Goal: Contribute content: Contribute content

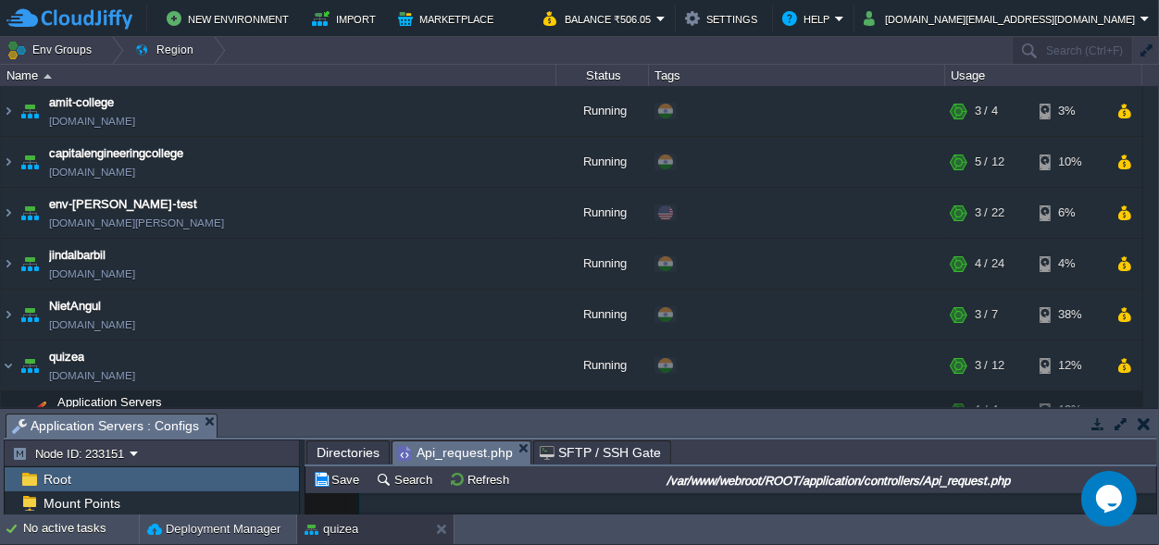
scroll to position [18693, 0]
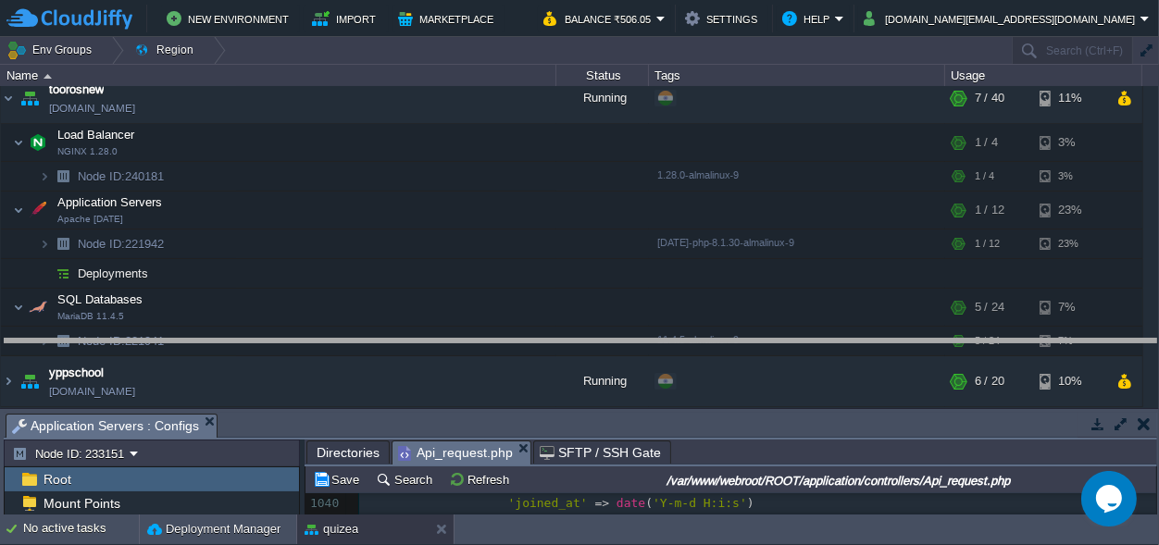
drag, startPoint x: 362, startPoint y: 427, endPoint x: 405, endPoint y: -72, distance: 500.8
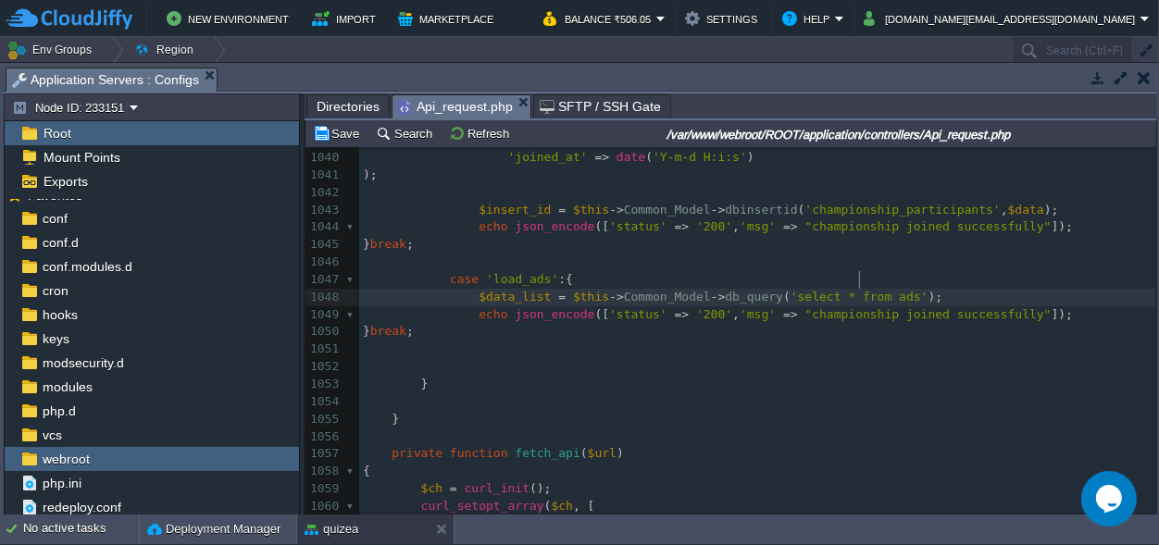
click at [861, 278] on div "xxxxxxxxxx 1017 $datalist [ 'Daily' ] = $data ; 1018 } 1019 1020 $data = $this …" at bounding box center [757, 192] width 797 height 994
type textarea "ads"
click at [815, 274] on div "xxxxxxxxxx 1017 $datalist [ 'Daily' ] = $data ; 1018 } 1019 1020 $data = $this …" at bounding box center [757, 192] width 797 height 994
paste textarea ","
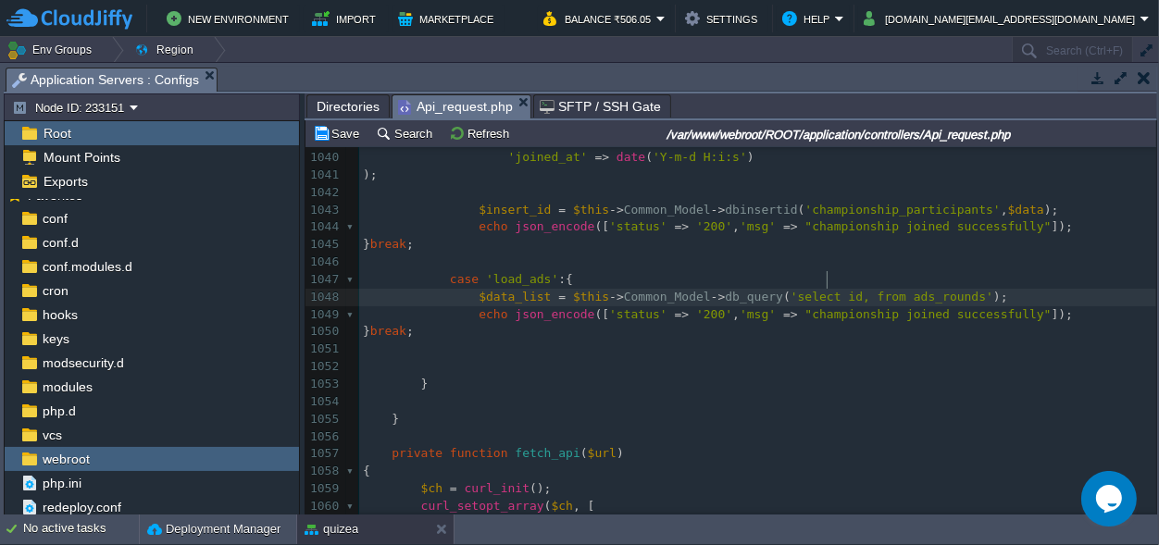
scroll to position [0, 6]
paste textarea ","
type textarea ",,"
click at [928, 275] on div "xxxxxxxxxx 1017 $datalist [ 'Daily' ] = $data ; 1018 } 1019 1020 $data = $this …" at bounding box center [757, 192] width 797 height 994
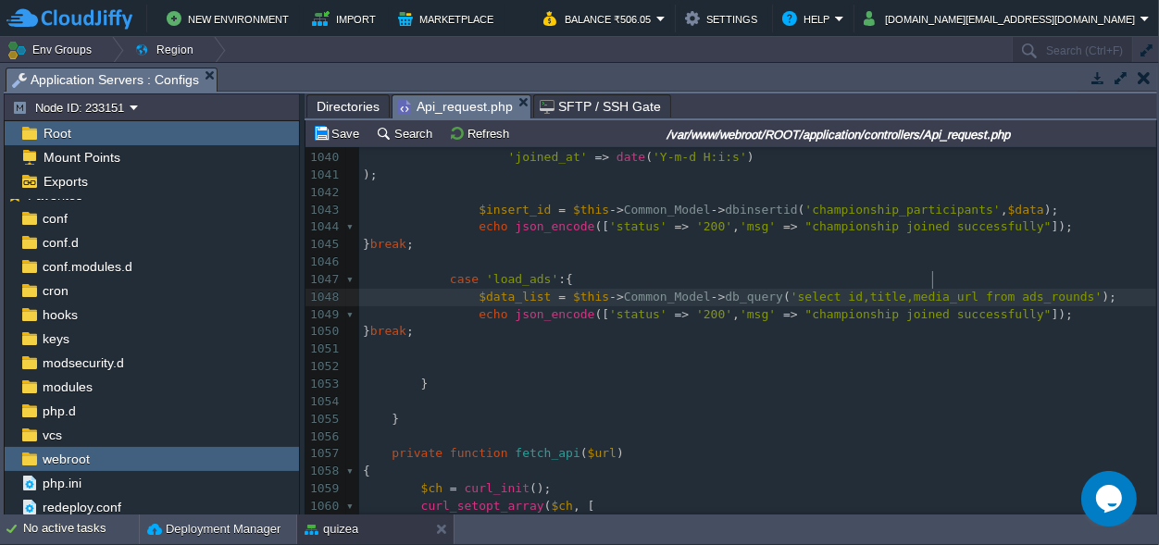
click at [928, 290] on span "'select id,title,media_url from ads_rounds'" at bounding box center [947, 297] width 312 height 14
click at [925, 290] on span "'select id,title,media_url from ads_rounds'" at bounding box center [947, 297] width 312 height 14
click at [961, 278] on div "xxxxxxxxxx 1017 $datalist [ 'Daily' ] = $data ; 1018 } 1019 1020 $data = $this …" at bounding box center [757, 192] width 797 height 994
click at [965, 278] on div "xxxxxxxxxx 1017 $datalist [ 'Daily' ] = $data ; 1018 } 1019 1020 $data = $this …" at bounding box center [757, 192] width 797 height 994
click at [505, 283] on div "xxxxxxxxxx 1017 $datalist [ 'Daily' ] = $data ; 1018 } 1019 1020 $data = $this …" at bounding box center [757, 192] width 797 height 994
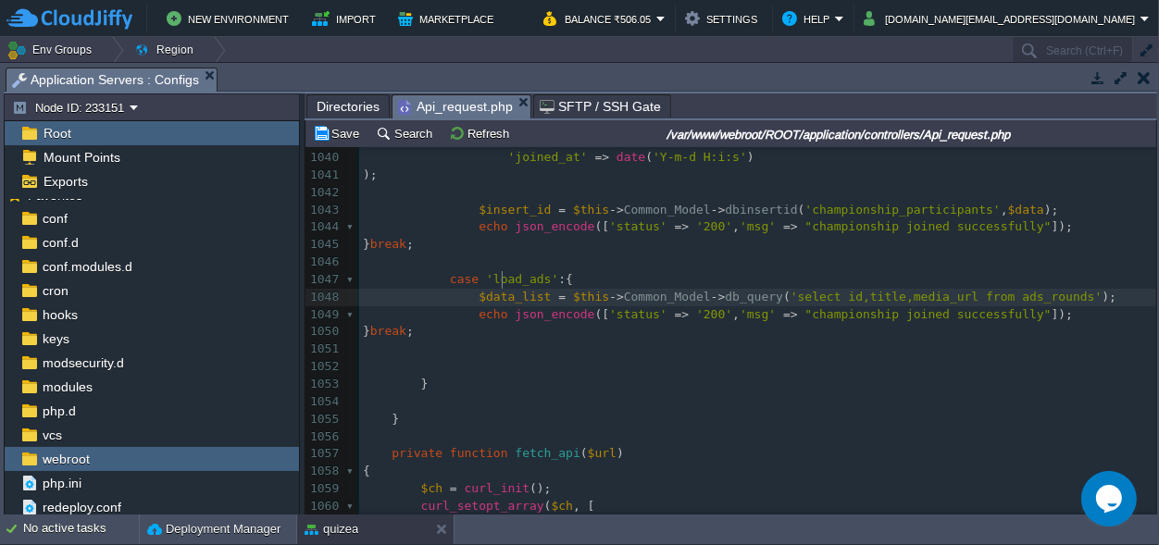
type textarea "$data_list"
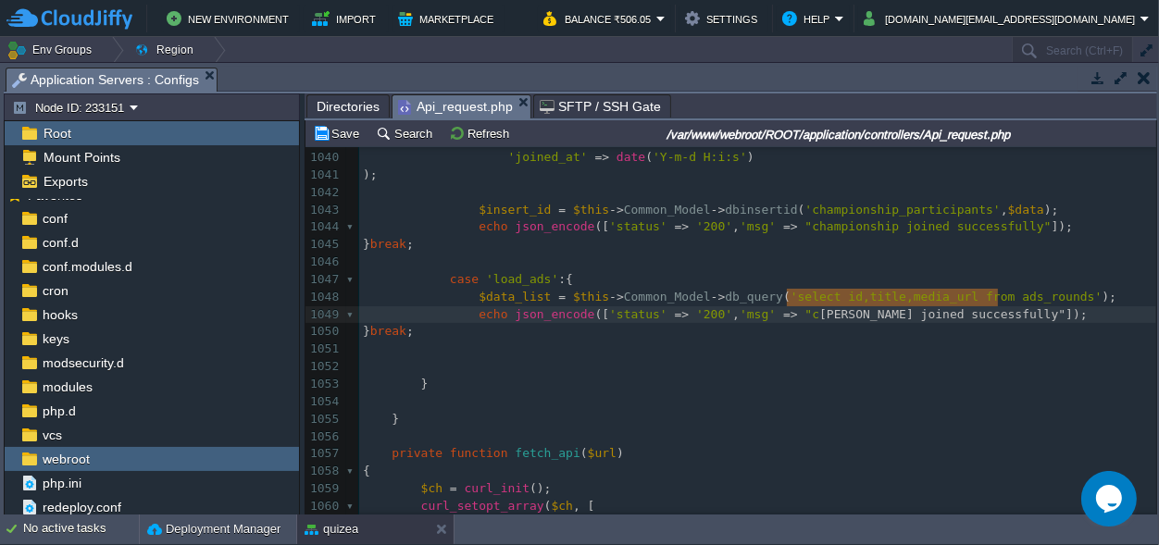
type textarea ""championship joined successfully""
drag, startPoint x: 999, startPoint y: 294, endPoint x: 770, endPoint y: 301, distance: 228.7
paste textarea
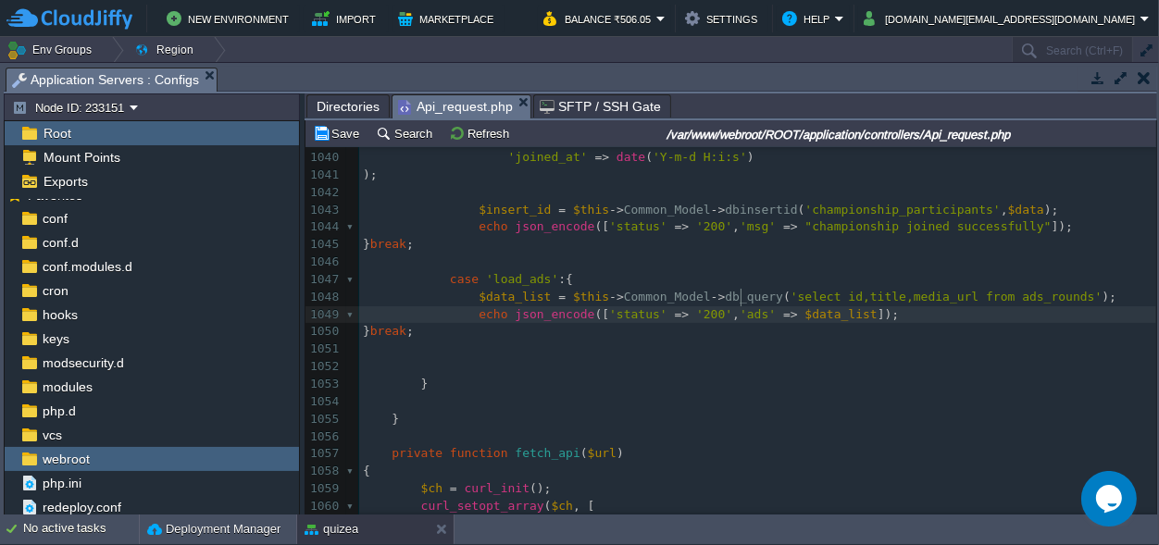
scroll to position [0, 19]
type textarea "ads"
click at [344, 123] on td "Save" at bounding box center [338, 133] width 57 height 22
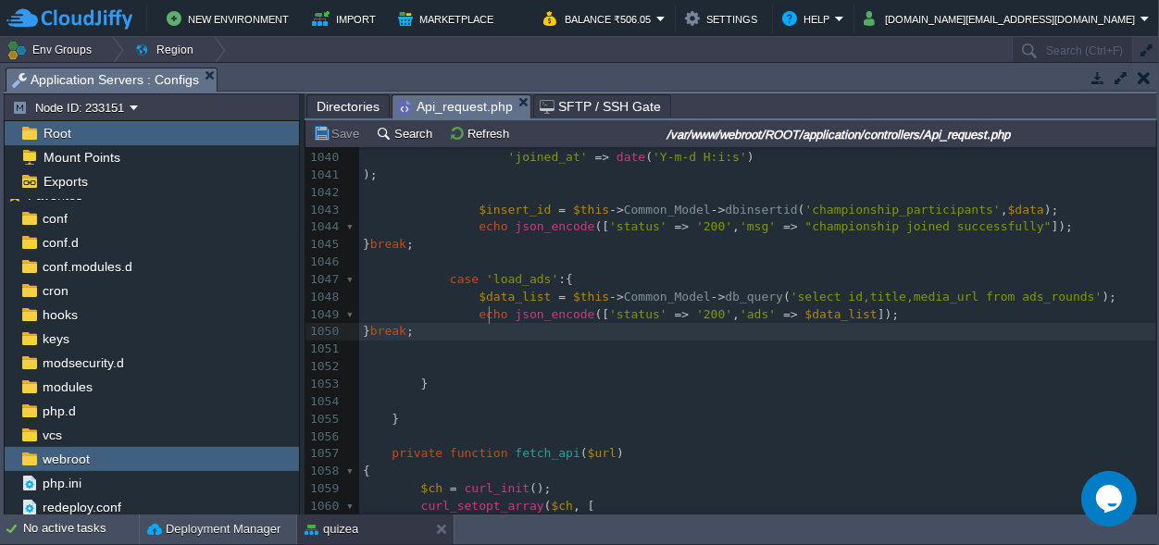
click at [535, 323] on pre "} break ;" at bounding box center [757, 332] width 797 height 18
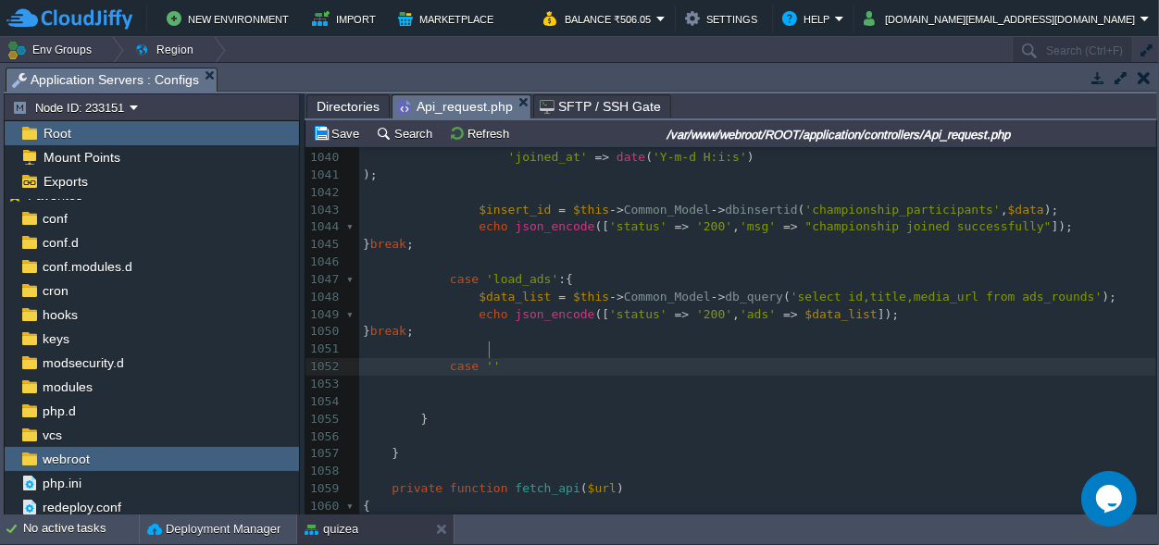
scroll to position [0, 52]
type textarea "case '':{}"
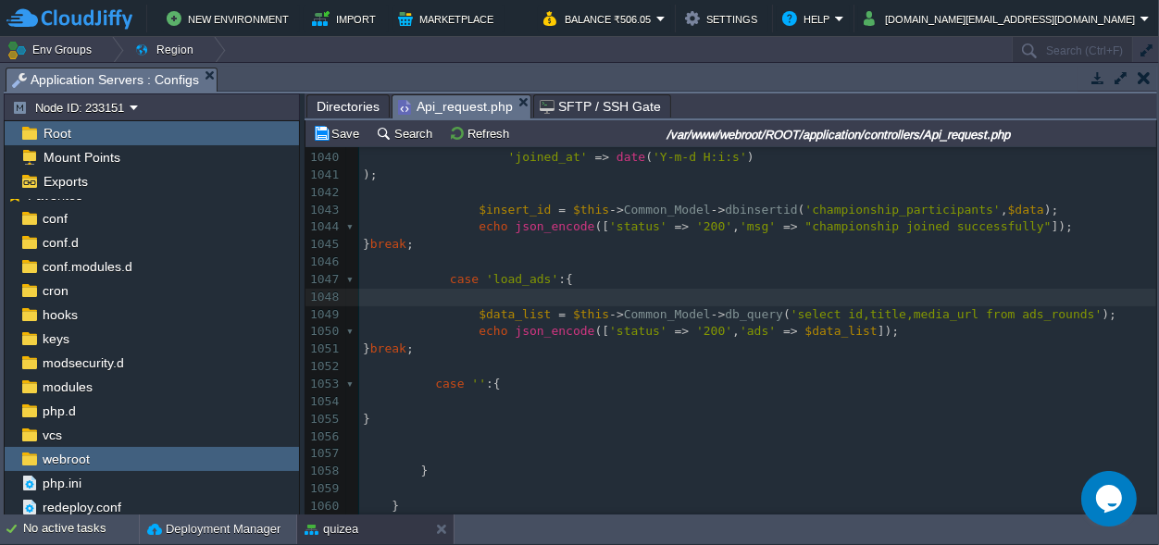
scroll to position [0, 6]
paste textarea "="
type textarea "$=$"
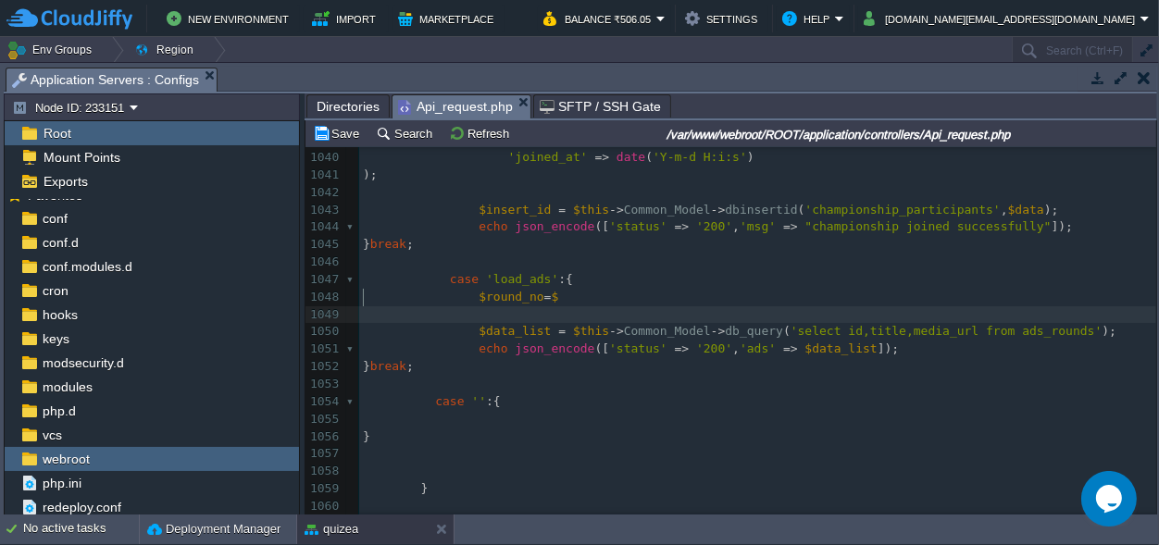
type textarea "_"
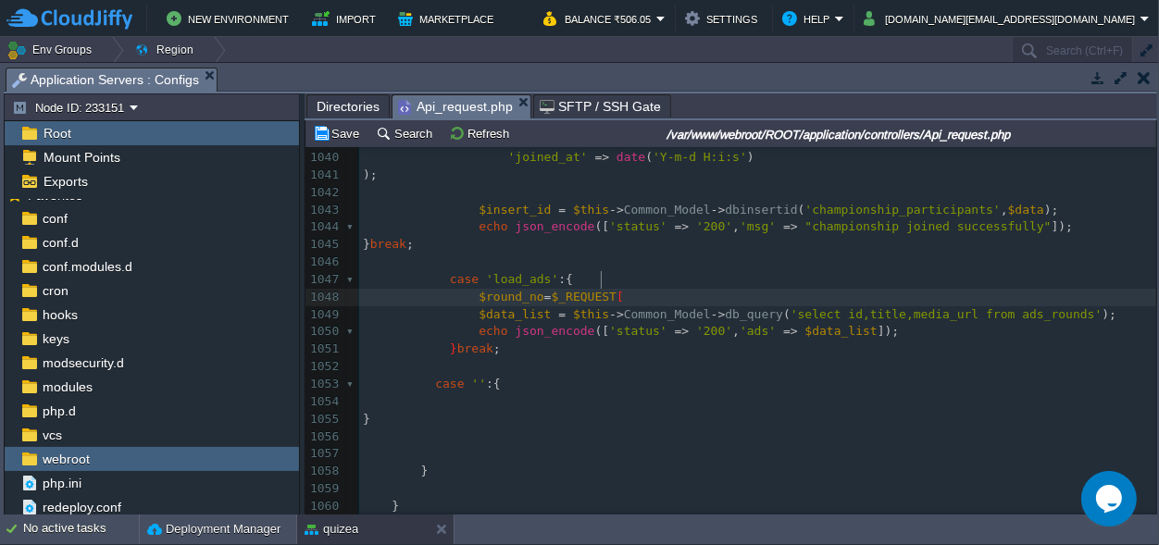
scroll to position [0, 72]
type textarea "$_REQUEST[];"
type textarea "''"
paste textarea "$round_no"
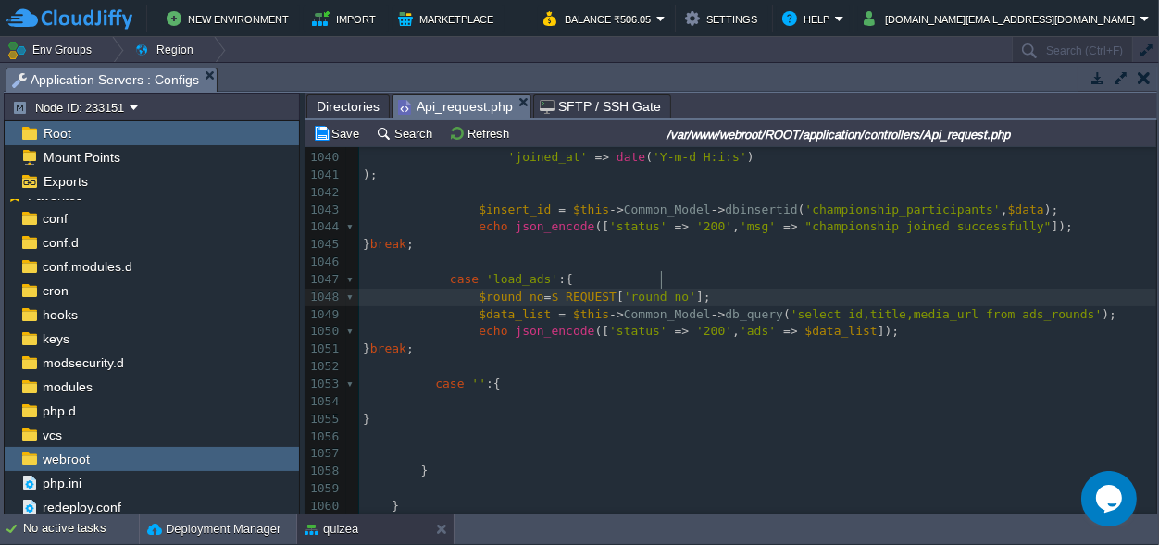
click at [494, 290] on span "$round_no" at bounding box center [511, 297] width 65 height 14
type textarea "$round_no"
click at [1032, 296] on div "xxxxxxxxxx 1017 $datalist [ 'Daily' ] = $data ; 1018 } 1019 1020 $data = $this …" at bounding box center [757, 235] width 797 height 1081
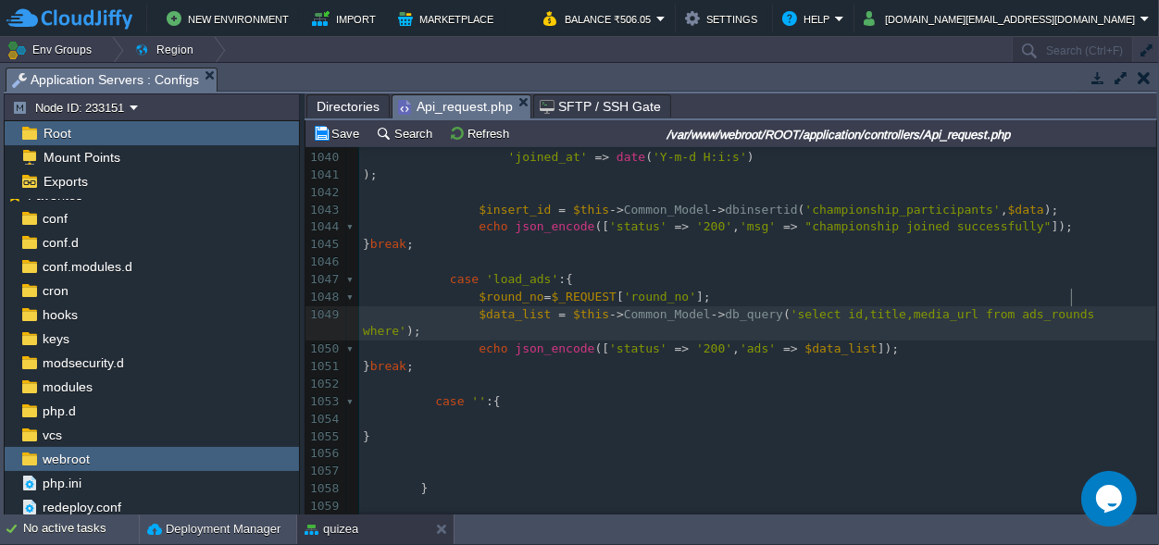
scroll to position [0, 45]
paste textarea "="
type textarea "where =''"
type textarea """
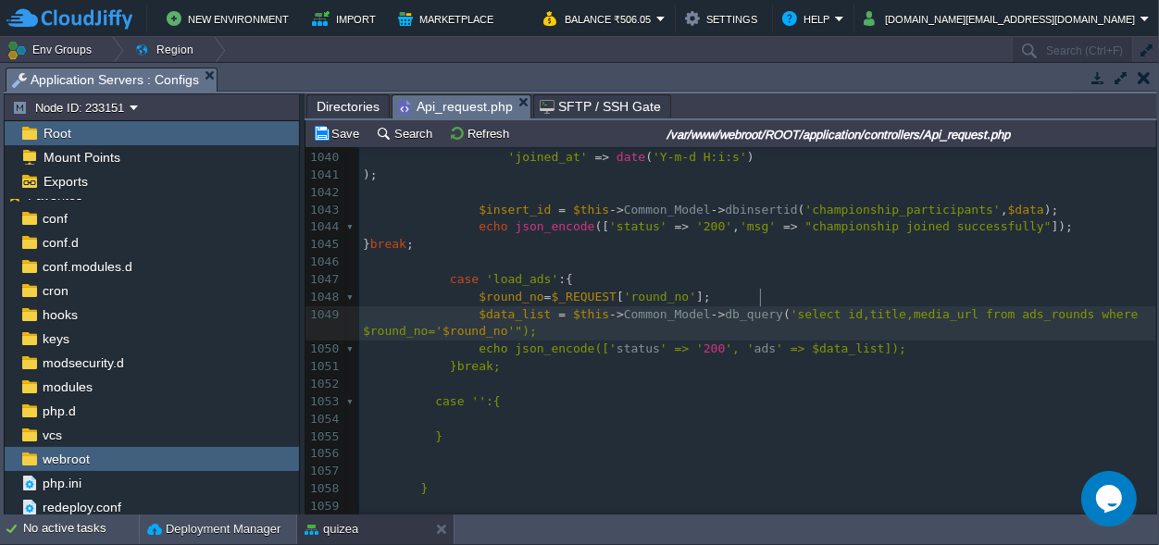
click at [760, 293] on div "xxxxxxxxxx 1017 $datalist [ 'Daily' ] = $data ; 1018 } 1019 1020 $data = $this …" at bounding box center [757, 244] width 797 height 1099
type textarea """
click at [372, 311] on div "xxxxxxxxxx 1017 $datalist [ 'Daily' ] = $data ; 1018 } 1019 1020 $data = $this …" at bounding box center [757, 244] width 797 height 1099
click at [652, 290] on span "'round_no'" at bounding box center [660, 297] width 72 height 14
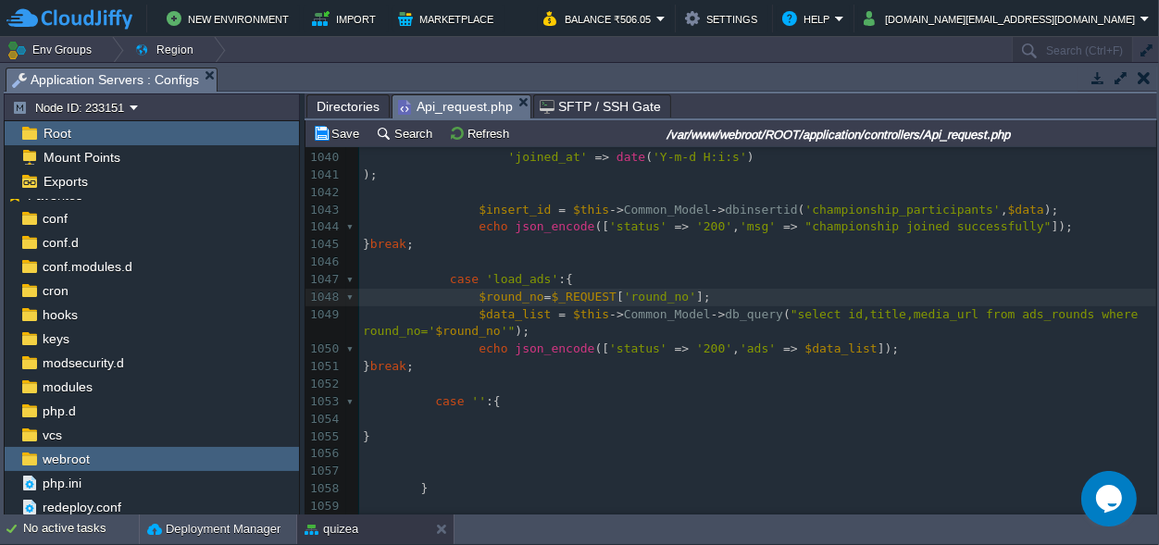
click at [511, 265] on div "xxxxxxxxxx 1017 $datalist [ 'Daily' ] = $data ; 1018 } 1019 1020 $data = $this …" at bounding box center [757, 244] width 797 height 1099
type textarea "load_ads"
click at [632, 290] on span "'round_no'" at bounding box center [660, 297] width 72 height 14
type textarea "round_no"
click at [505, 272] on span "'load_ads'" at bounding box center [522, 279] width 72 height 14
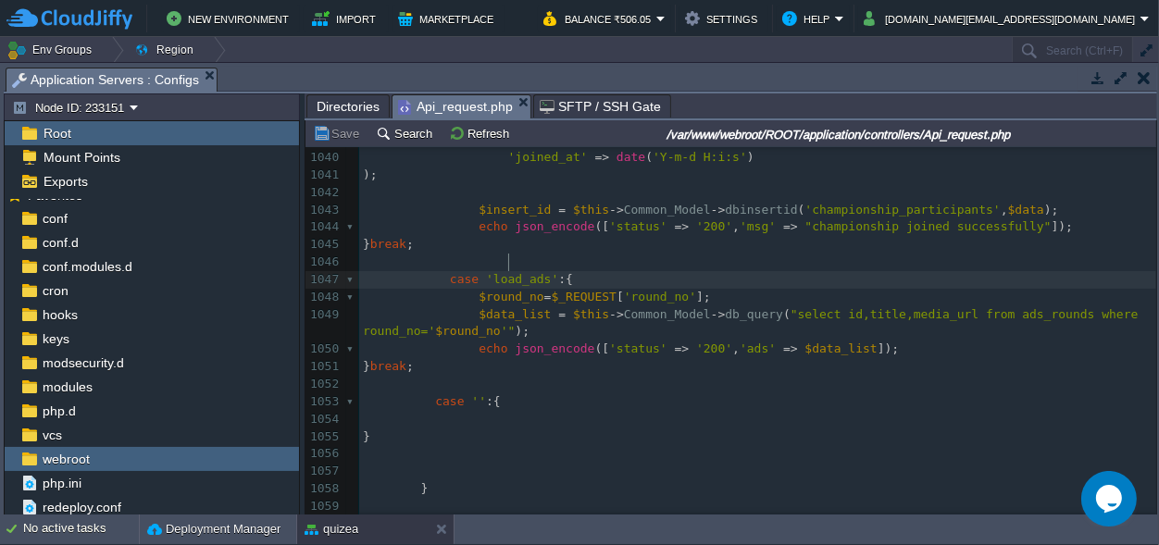
type textarea "load_ads"
click at [637, 281] on div "xxxxxxxxxx 1017 $datalist [ 'Daily' ] = $data ; 1018 } 1019 1020 $data = $this …" at bounding box center [757, 244] width 797 height 1099
type textarea "round_no"
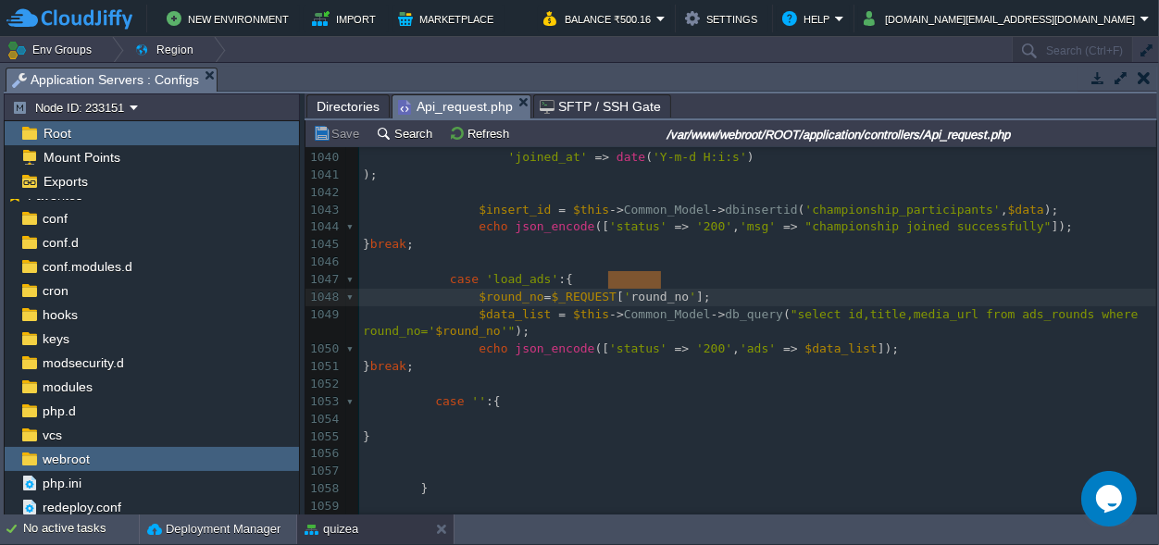
click at [551, 319] on pre "$data_list = $this -> Common_Model -> db_query ( "select id,title,media_url fro…" at bounding box center [757, 323] width 797 height 35
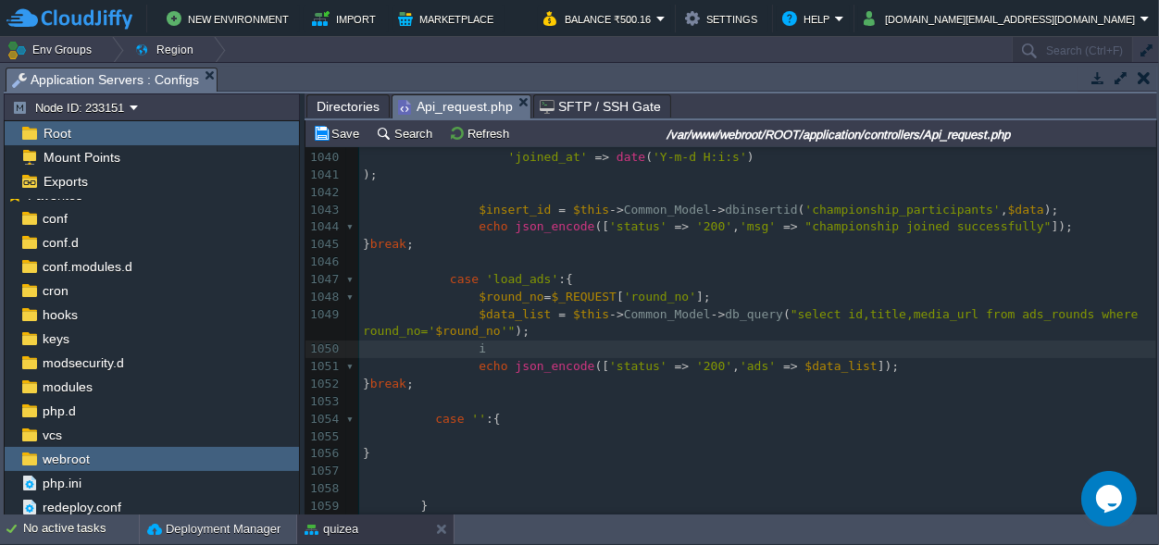
scroll to position [0, 12]
type textarea "if()"
type textarea "$data_list"
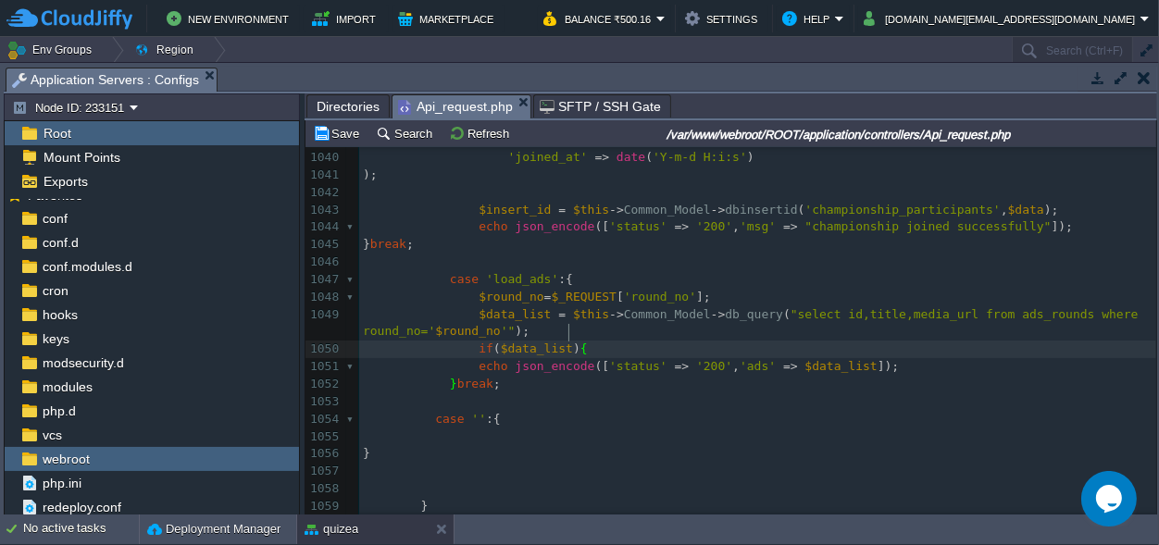
type textarea "{}"
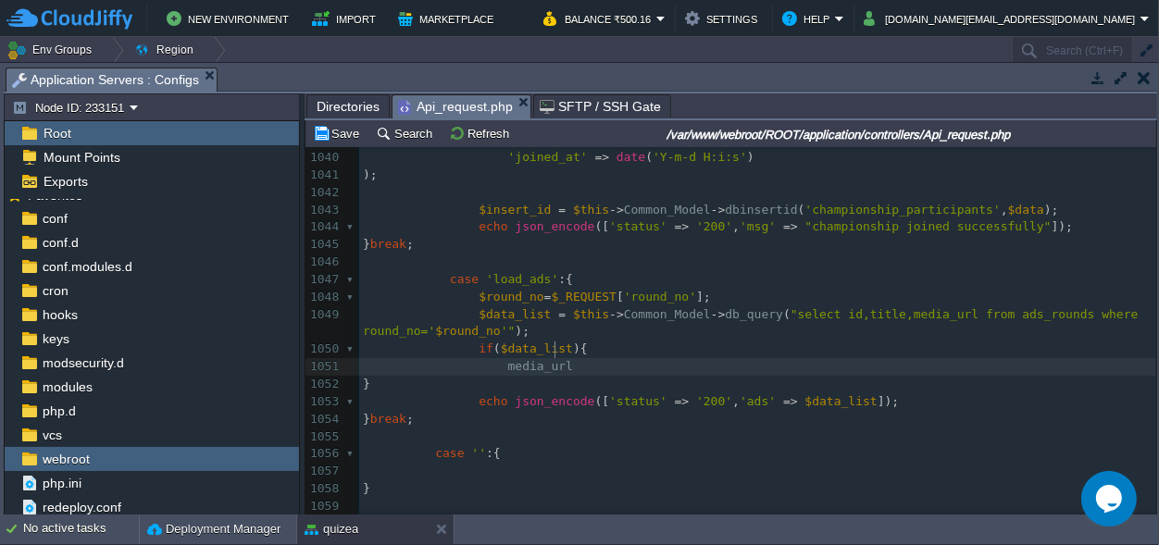
click at [491, 358] on span at bounding box center [493, 367] width 29 height 18
type textarea "$"
click at [580, 358] on pre "$media_url" at bounding box center [757, 367] width 797 height 18
type textarea "="
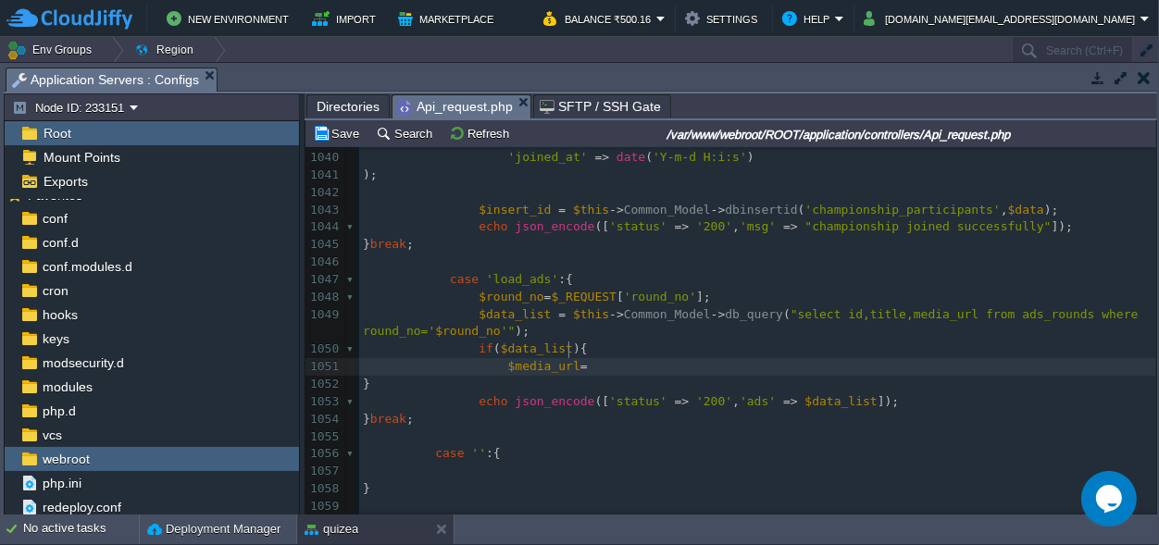
click at [580, 359] on span "=" at bounding box center [583, 366] width 7 height 14
click at [562, 351] on div "xxxxxxxxxx 1017 $datalist [ 'Daily' ] = $data ; 1018 } 1019 1020 $data = $this …" at bounding box center [757, 271] width 797 height 1152
click at [578, 353] on div "xxxxxxxxxx 1017 $datalist [ 'Daily' ] = $data ; 1018 } 1019 1020 $data = $this …" at bounding box center [757, 271] width 797 height 1152
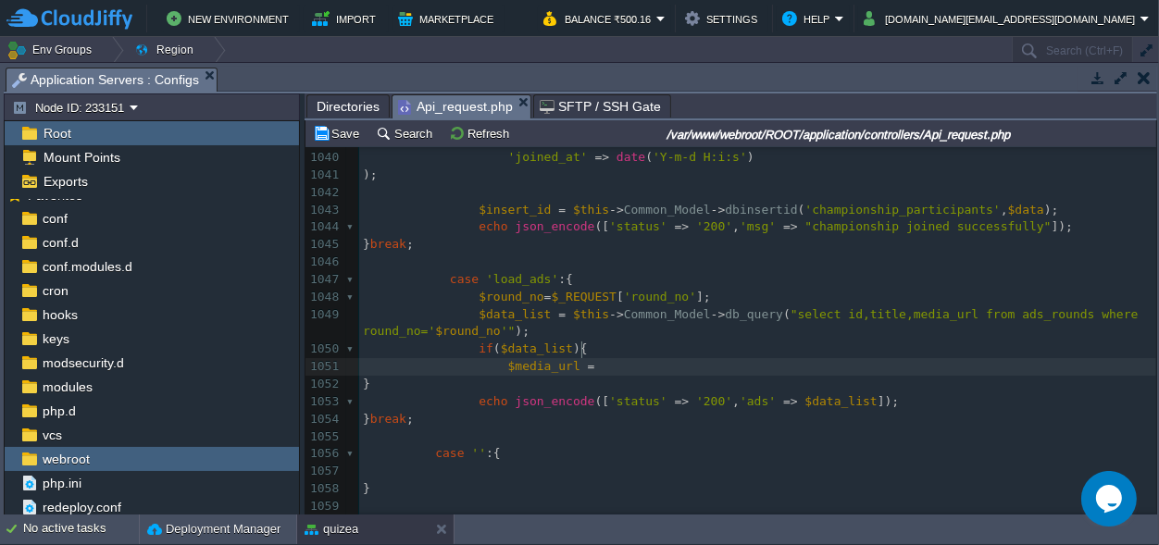
click at [525, 307] on span "$data_list" at bounding box center [515, 314] width 72 height 14
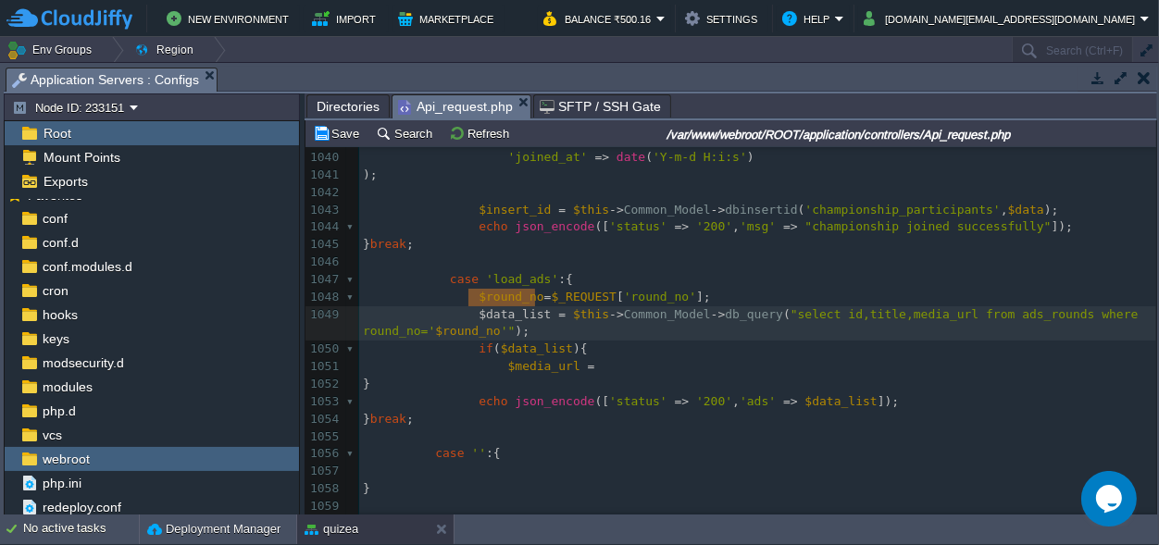
type textarea "$data_list"
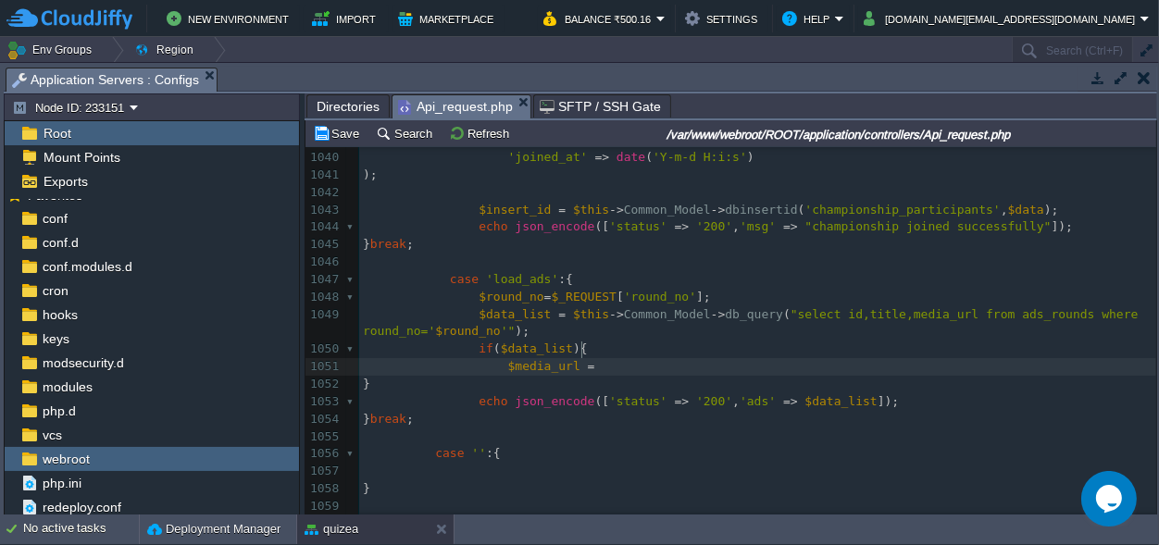
click at [586, 351] on div "xxxxxxxxxx 1017 $datalist [ 'Daily' ] = $data ; 1018 } 1019 1020 $data = $this …" at bounding box center [757, 271] width 797 height 1152
paste textarea "["
type textarea "[][]"
type textarea "0"
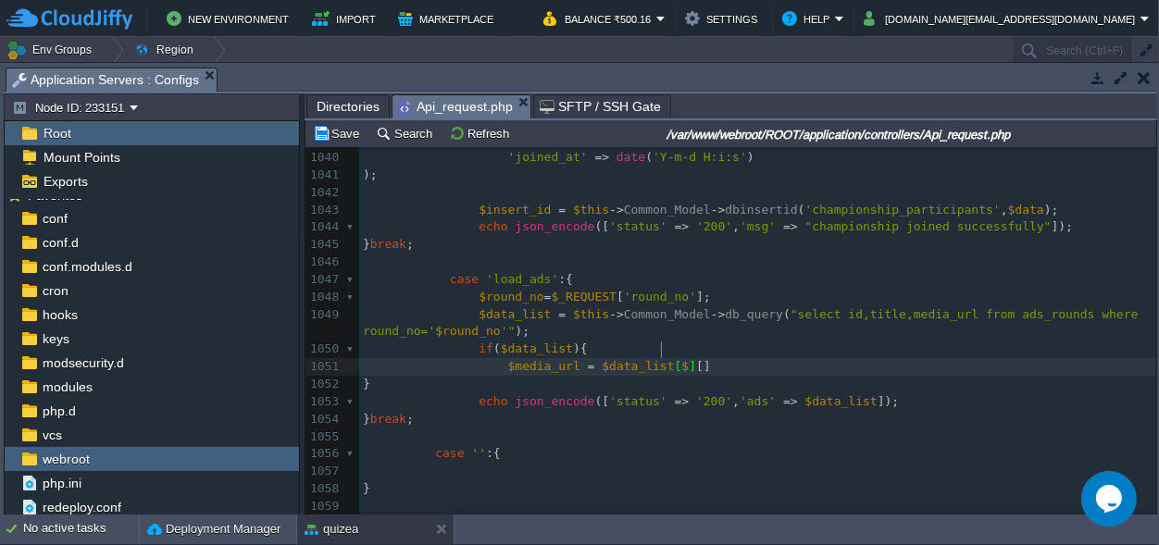
type textarea "$i"
type textarea "''"
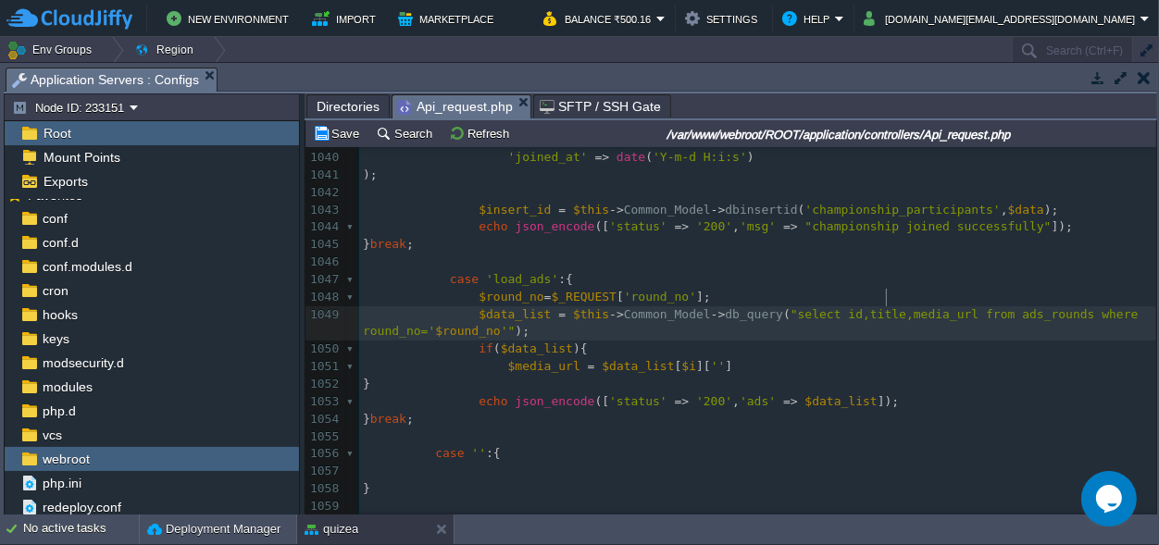
click at [889, 301] on div "xxxxxxxxxx 1017 $datalist [ 'Daily' ] = $data ; 1018 } 1019 1020 $data = $this …" at bounding box center [757, 271] width 797 height 1152
type textarea "media_url"
click at [711, 359] on span "''" at bounding box center [718, 366] width 15 height 14
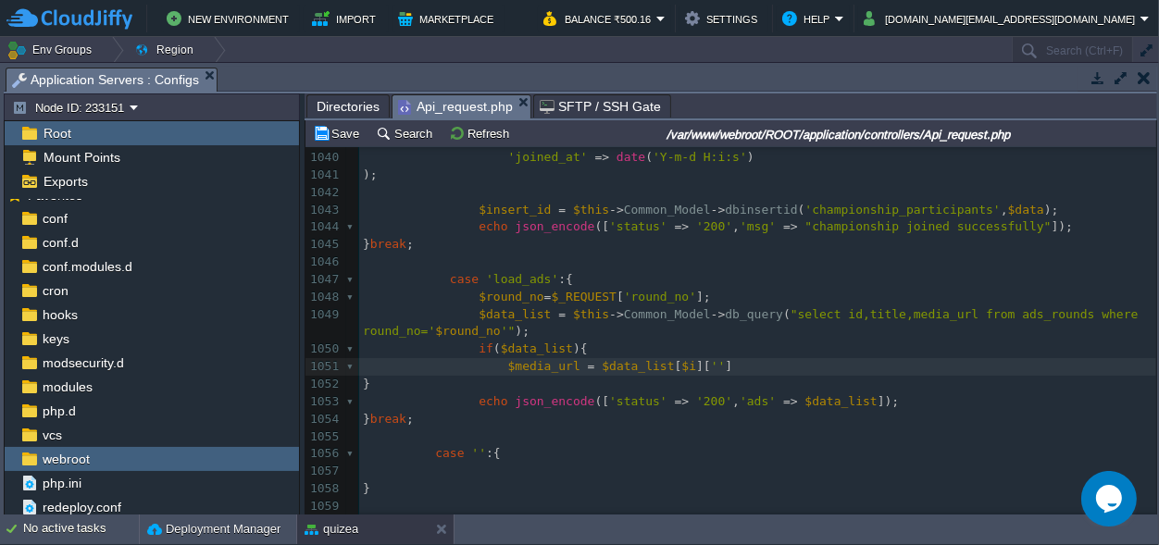
paste textarea ";"
type textarea ";"
click at [594, 359] on span at bounding box center [597, 366] width 7 height 14
type textarea "$"
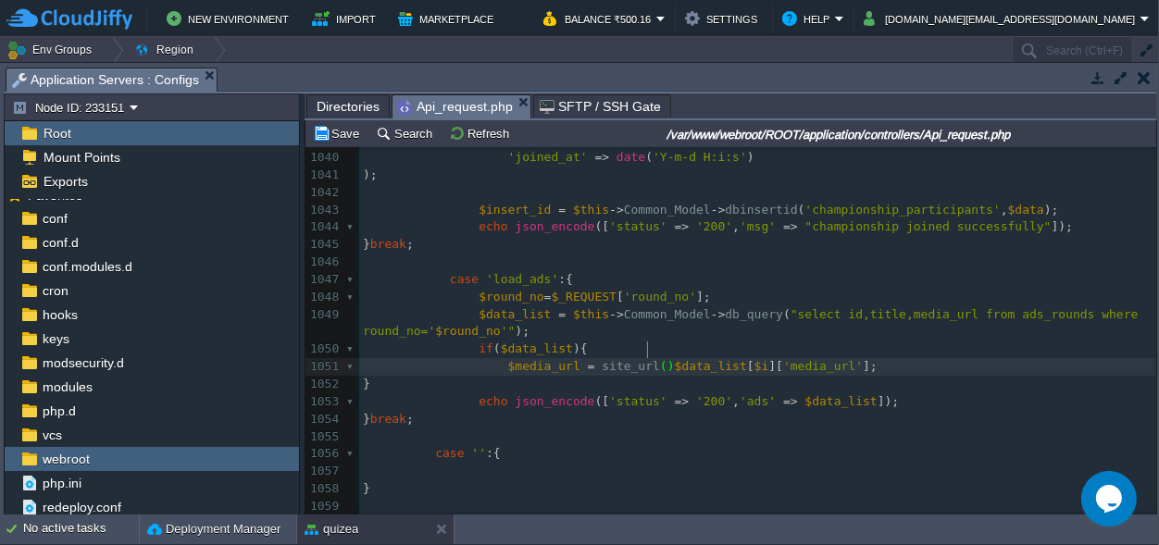
type textarea "site_url();"
type textarea "''"
type textarea "upload/ads/"
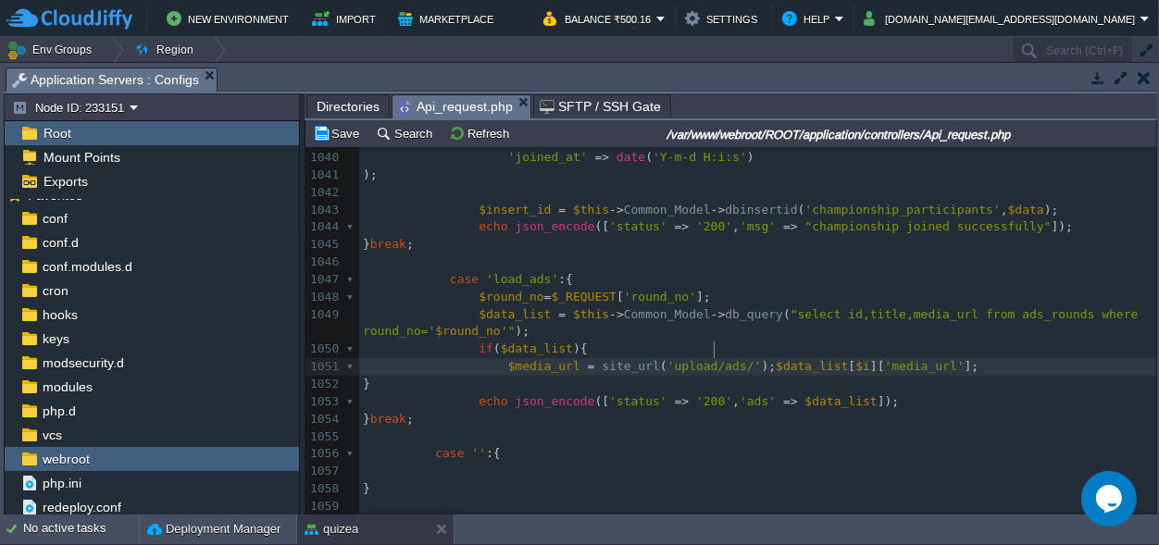
scroll to position [0, 0]
type textarea "ads"
drag, startPoint x: 710, startPoint y: 352, endPoint x: 696, endPoint y: 350, distance: 14.0
click at [355, 128] on button "Save" at bounding box center [339, 133] width 52 height 17
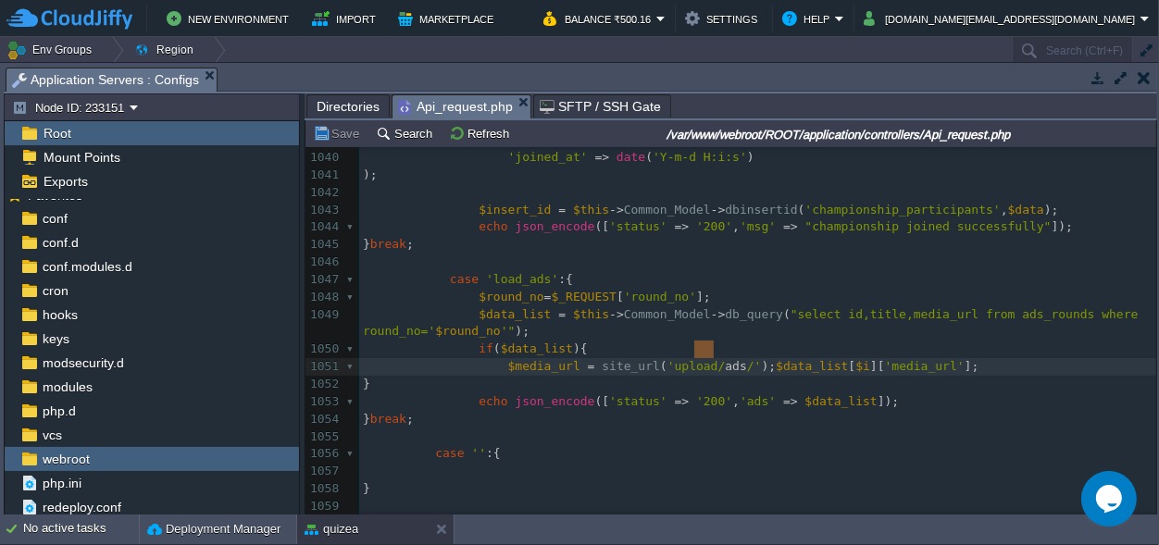
click at [352, 109] on span "Directories" at bounding box center [348, 106] width 63 height 22
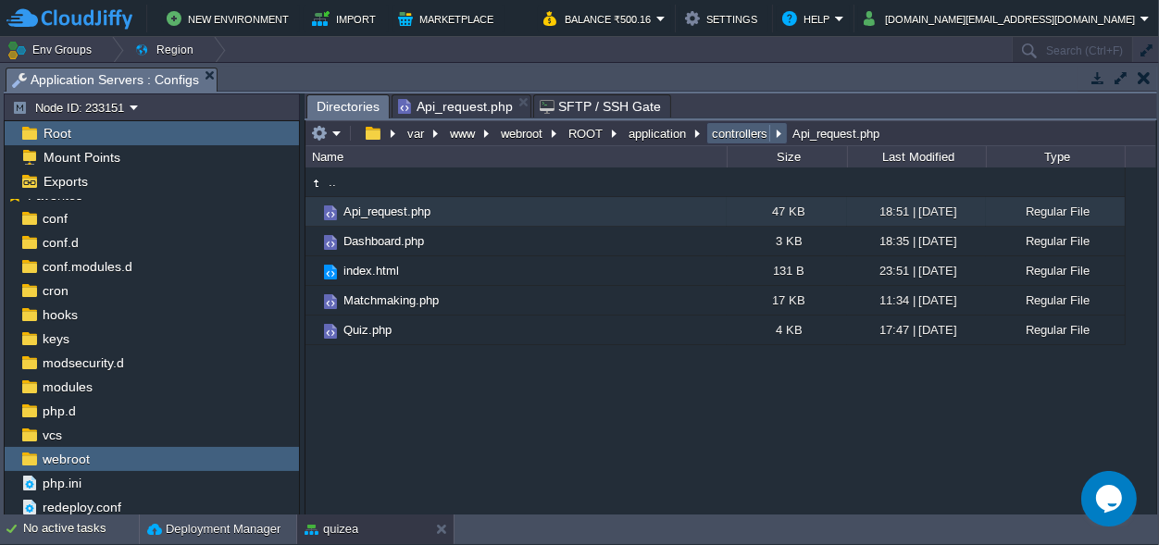
click at [718, 135] on button "controllers" at bounding box center [740, 133] width 63 height 17
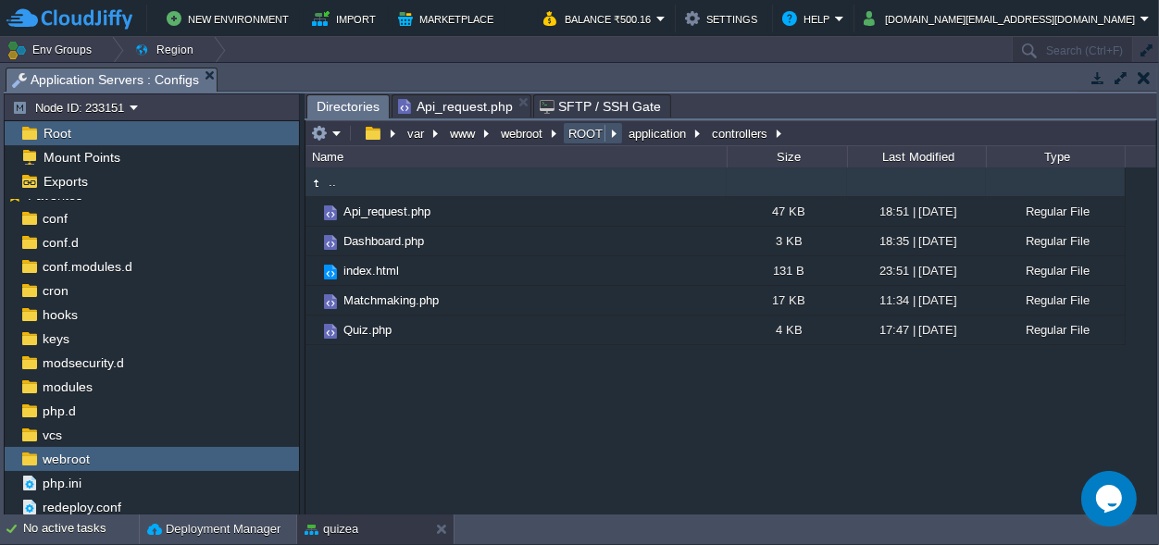
click at [579, 131] on button "ROOT" at bounding box center [587, 133] width 42 height 17
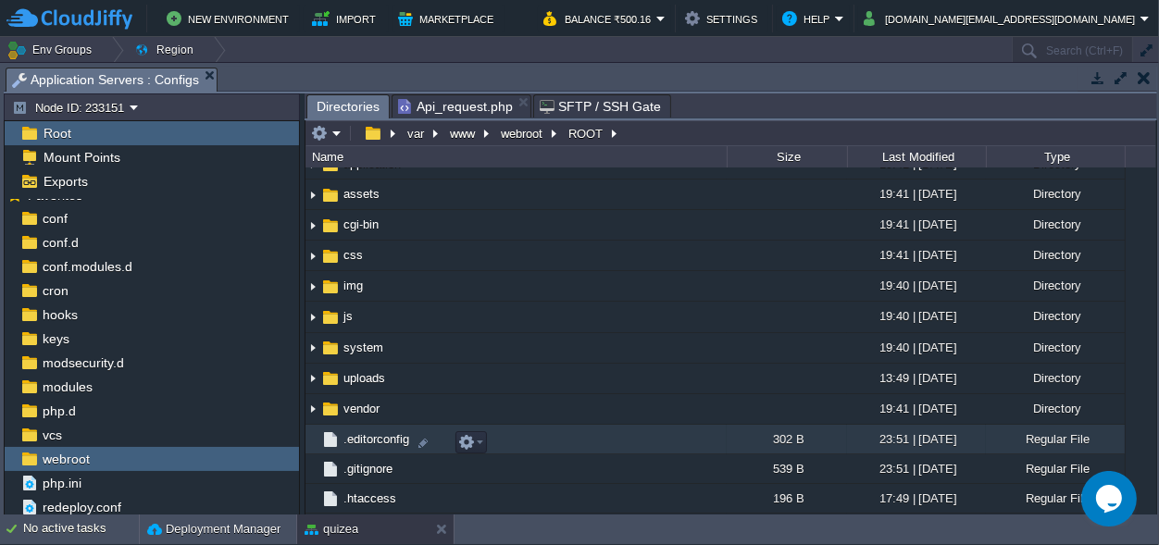
scroll to position [173, 0]
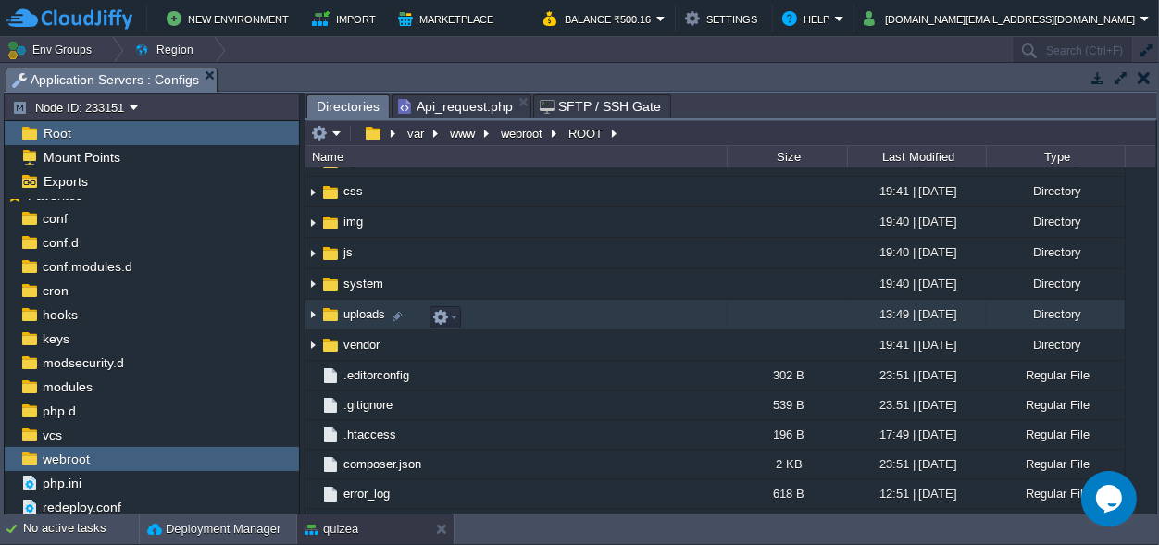
click at [372, 312] on span "uploads" at bounding box center [364, 314] width 47 height 16
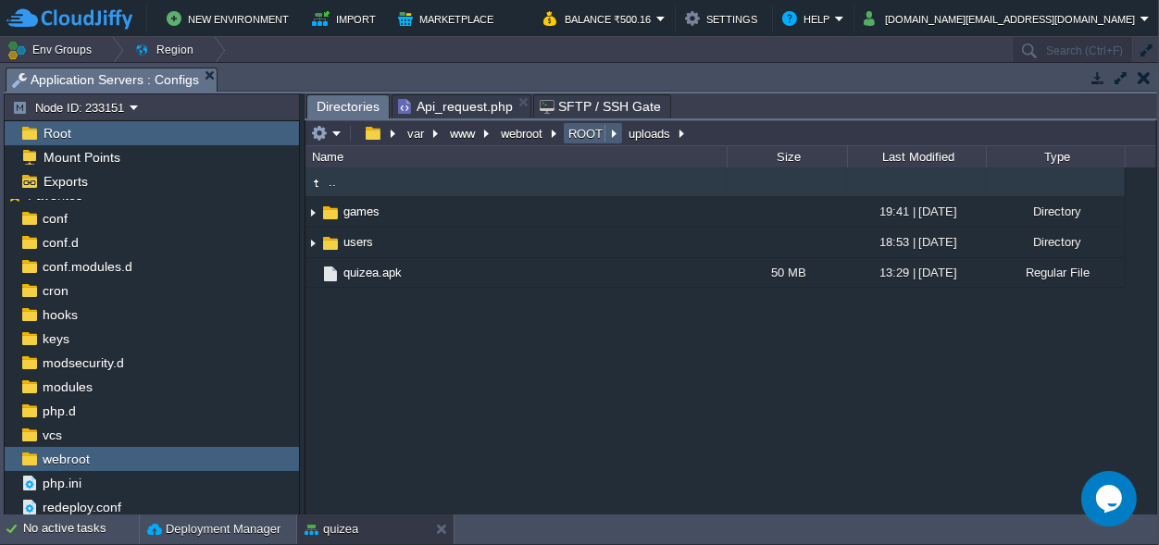
click at [573, 131] on button "ROOT" at bounding box center [587, 133] width 42 height 17
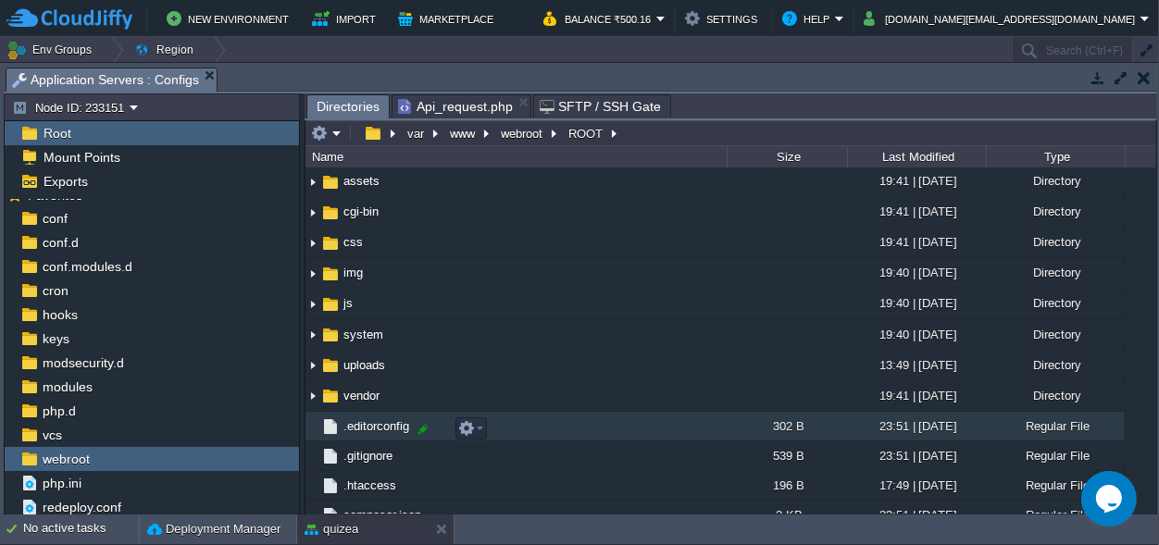
scroll to position [259, 0]
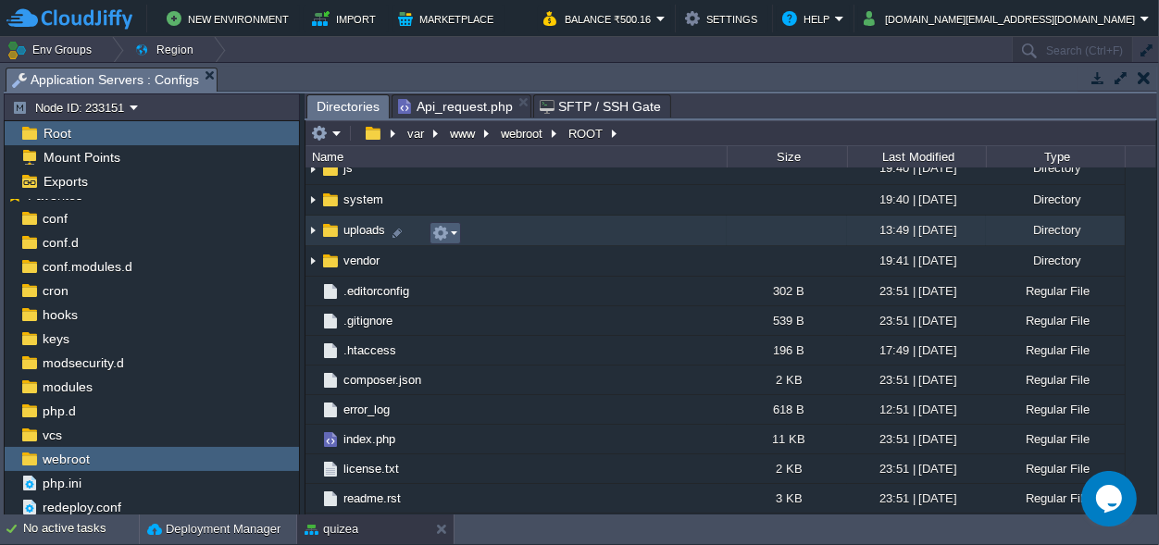
click at [449, 228] on em at bounding box center [444, 233] width 25 height 17
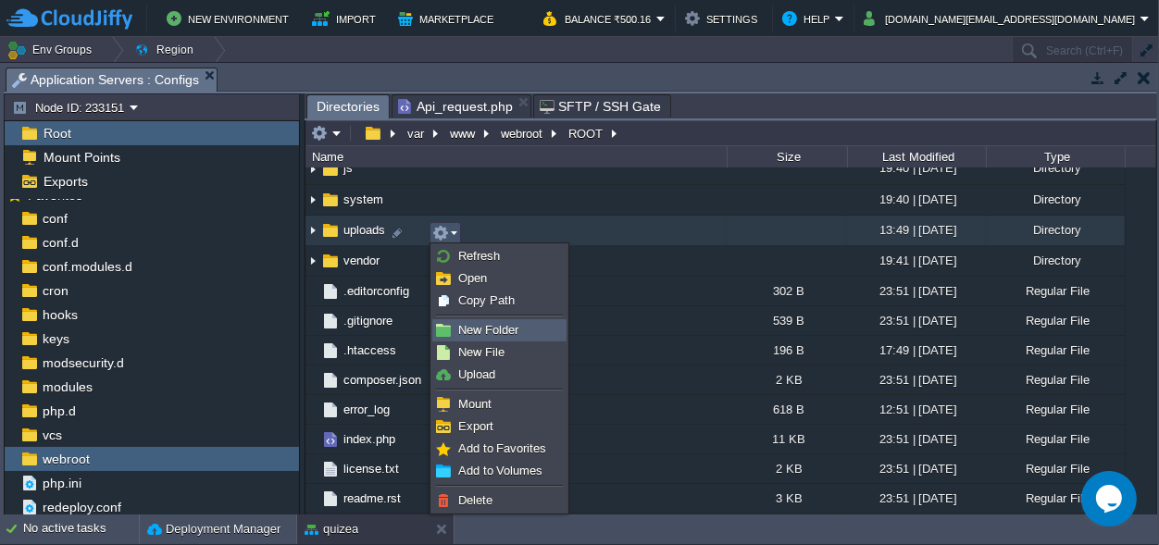
click at [495, 323] on span "New Folder" at bounding box center [488, 330] width 60 height 14
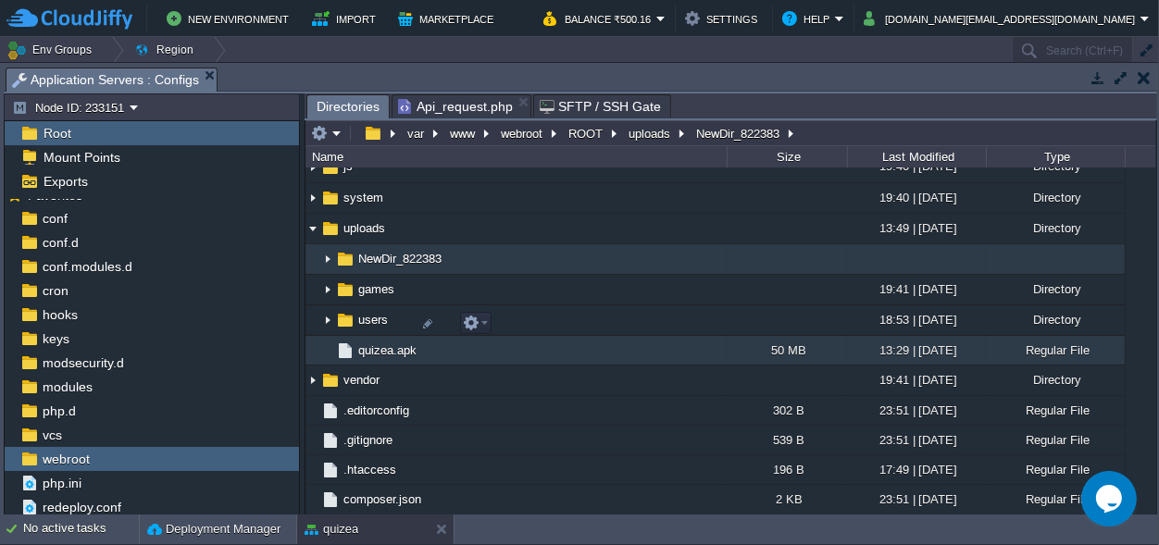
scroll to position [1, 0]
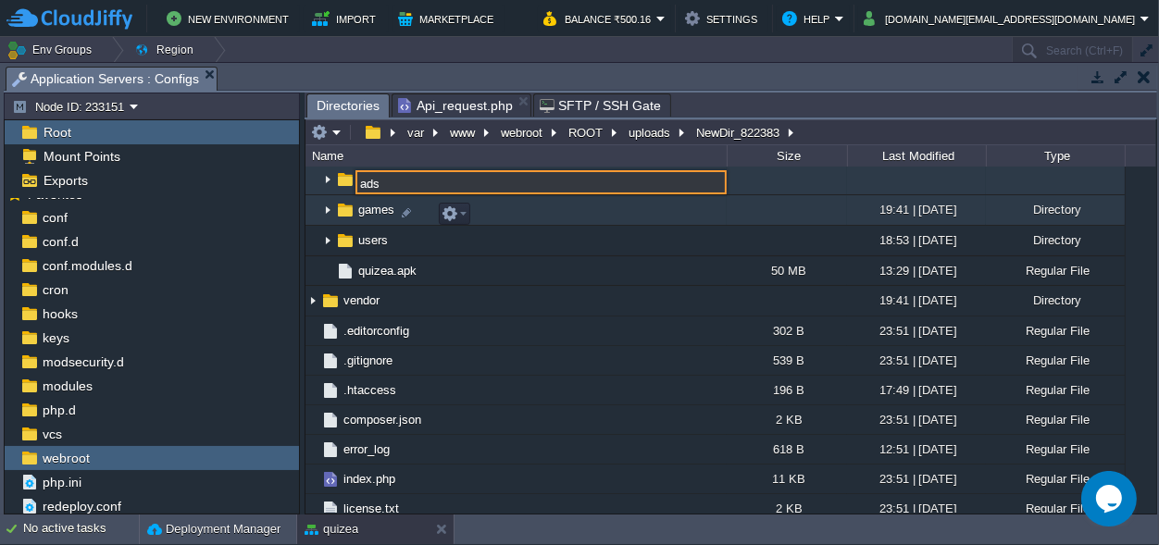
type input "ads"
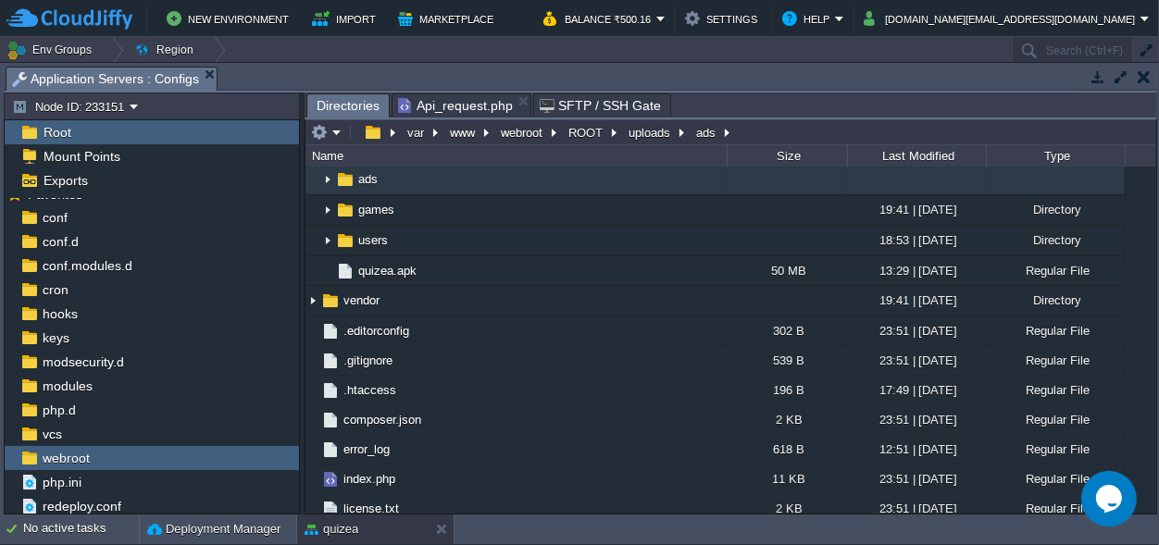
click at [450, 100] on span "Api_request.php" at bounding box center [455, 105] width 115 height 22
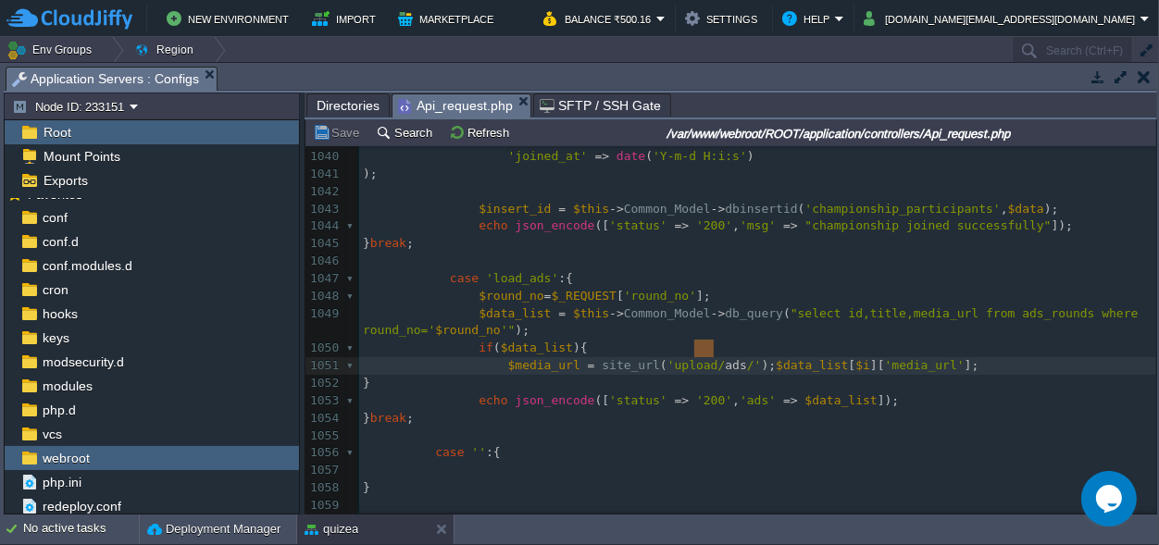
click at [330, 101] on span "Directories" at bounding box center [348, 105] width 63 height 22
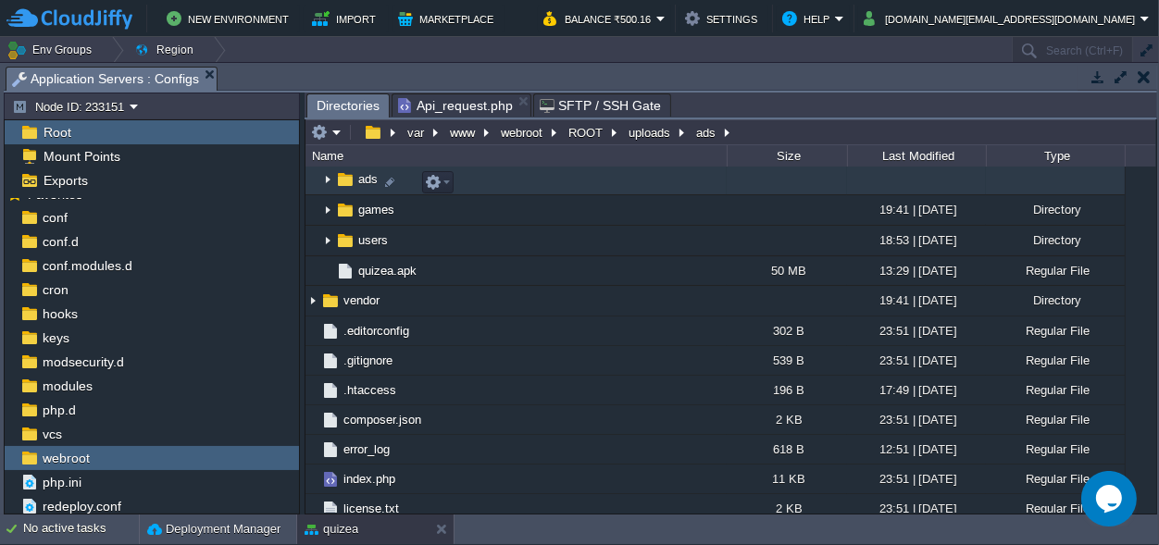
click at [323, 181] on img at bounding box center [327, 180] width 15 height 29
click at [435, 175] on button "button" at bounding box center [433, 182] width 17 height 17
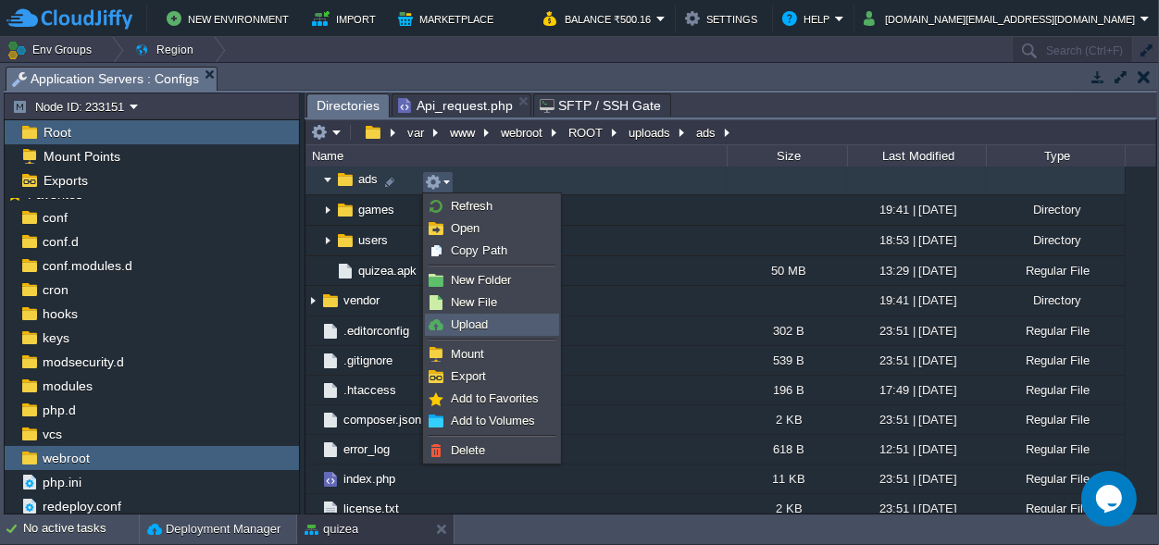
click at [464, 318] on span "Upload" at bounding box center [469, 325] width 37 height 14
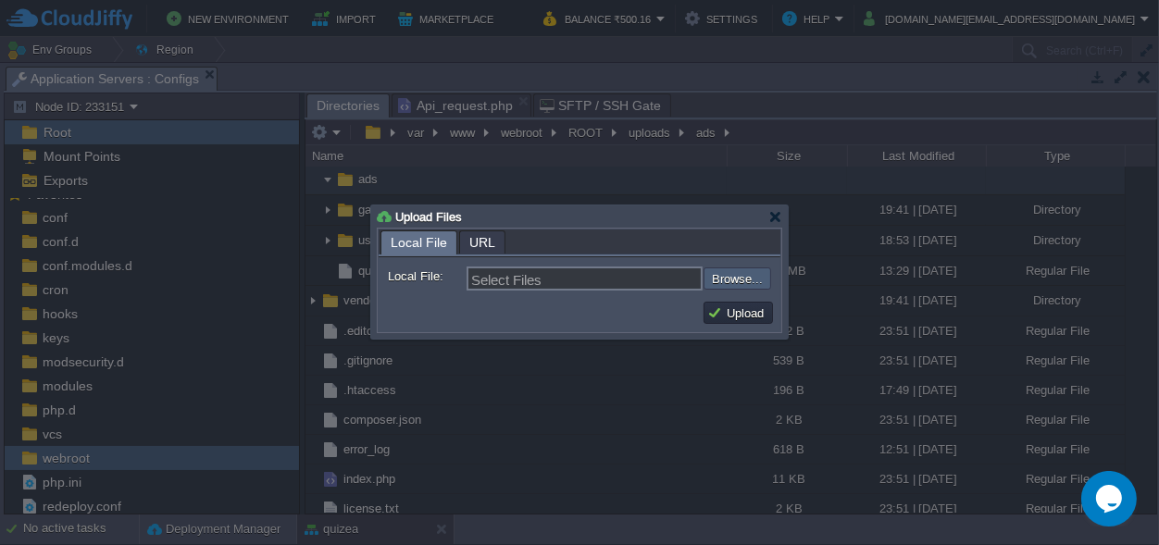
click at [729, 282] on input "file" at bounding box center [654, 279] width 234 height 22
type input "C:\fakepath\WhatsApp Video [DATE] 12.37.01 PM.mp4"
type input "WhatsApp Video [DATE] 12.37.01 PM.mp4"
click at [716, 318] on button "Upload" at bounding box center [738, 313] width 62 height 17
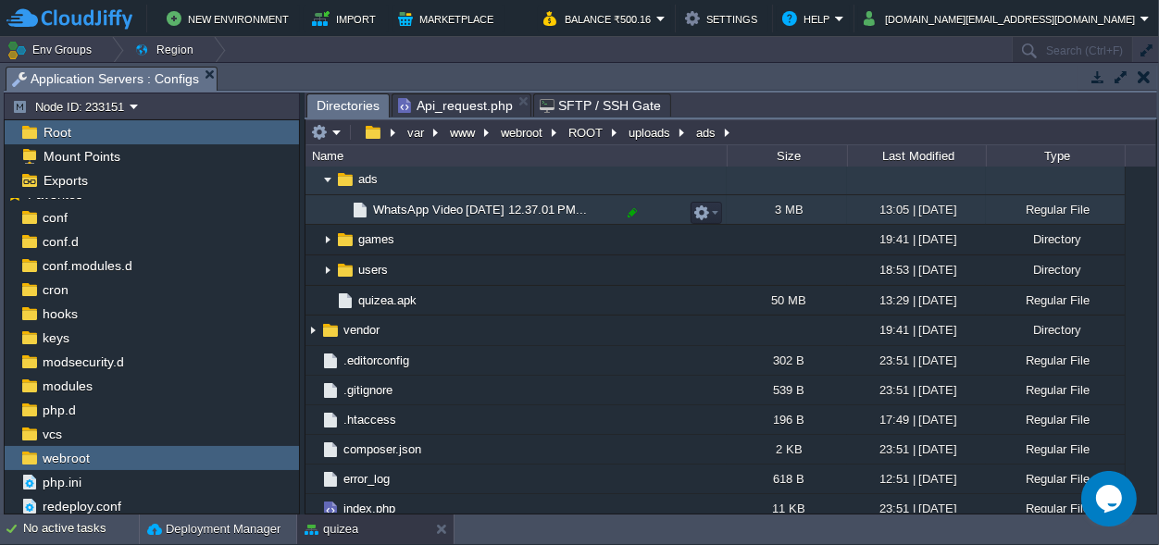
click at [634, 207] on div at bounding box center [632, 213] width 17 height 17
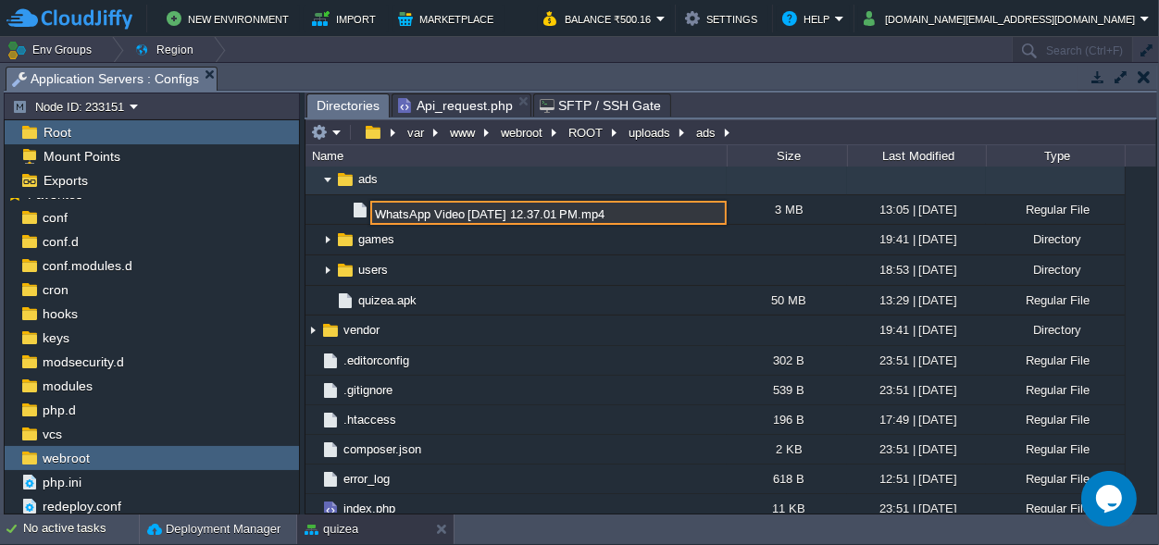
click at [614, 211] on input "WhatsApp Video [DATE] 12.37.01 PM.mp4" at bounding box center [548, 213] width 356 height 24
drag, startPoint x: 611, startPoint y: 212, endPoint x: 374, endPoint y: 207, distance: 237.0
click at [374, 207] on input "WhatsApp Video [DATE] 12.37.01 PM.mp4" at bounding box center [548, 213] width 356 height 24
type input "intro.mp4"
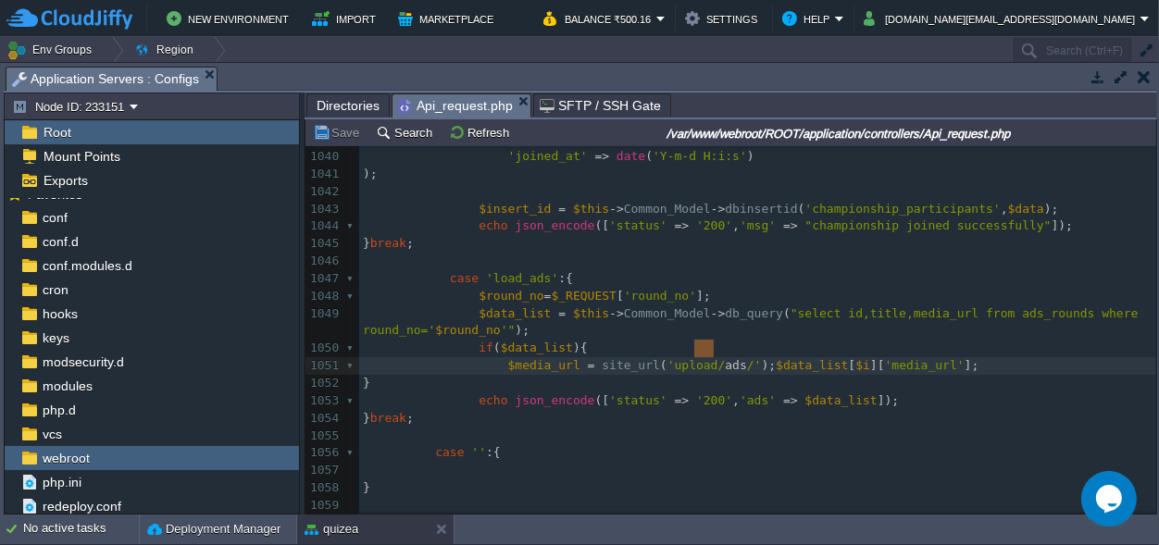
click at [440, 100] on span "Api_request.php" at bounding box center [455, 105] width 115 height 23
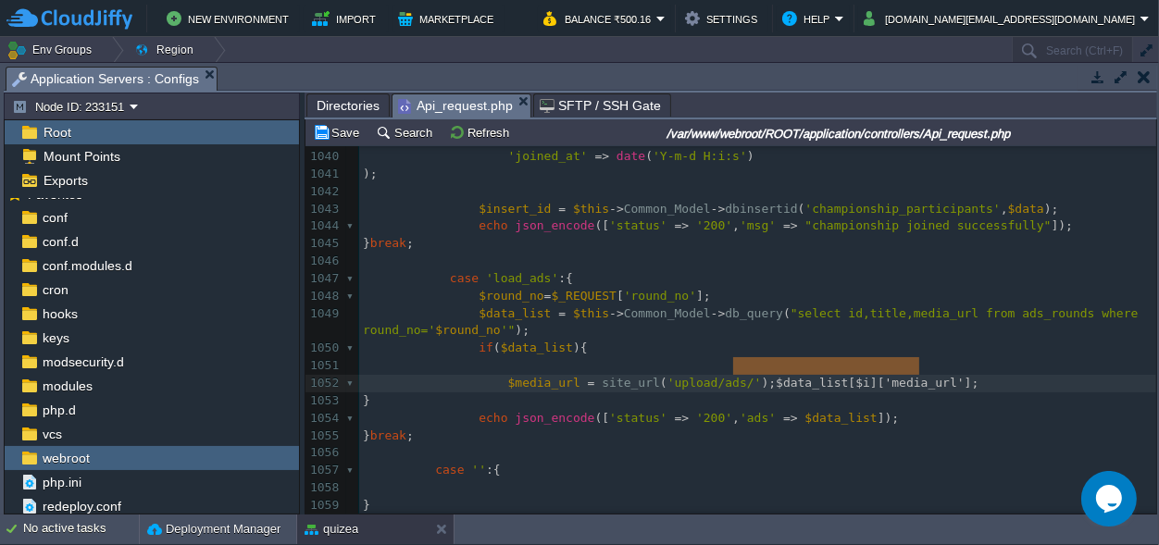
type textarea "$data_list[$i]['media_url']"
drag, startPoint x: 919, startPoint y: 366, endPoint x: 742, endPoint y: 369, distance: 176.8
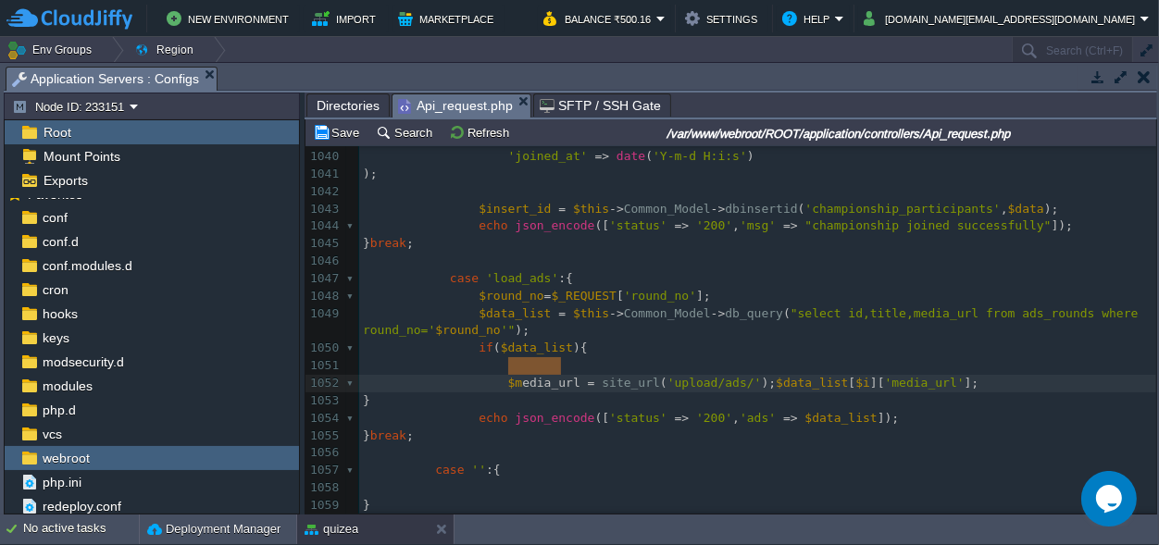
type textarea "$media_url"
drag, startPoint x: 563, startPoint y: 362, endPoint x: 495, endPoint y: 366, distance: 67.7
paste textarea
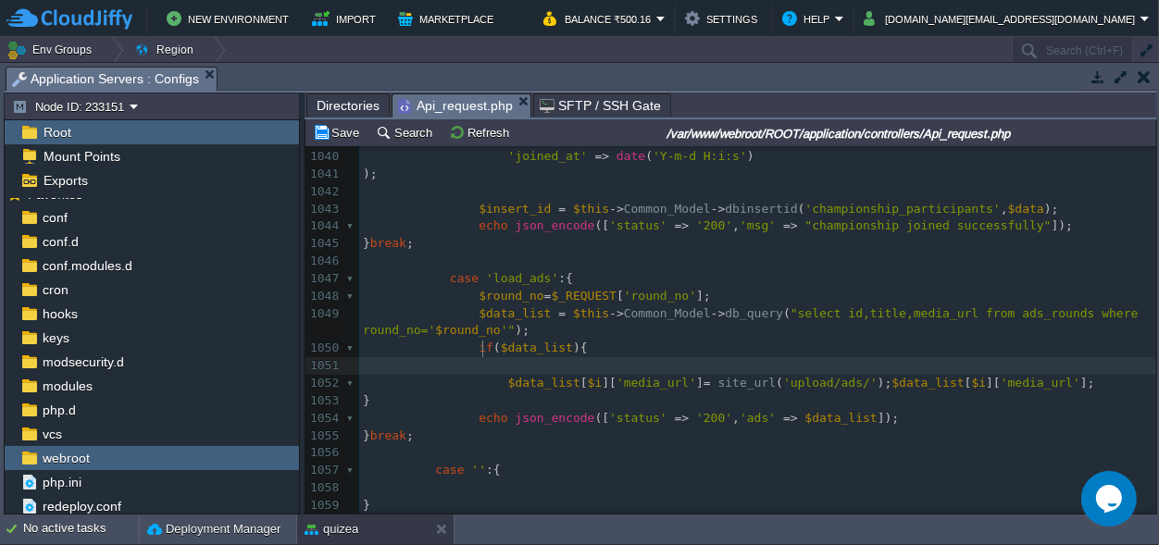
click at [497, 357] on pre at bounding box center [757, 366] width 797 height 18
type textarea "for(){}"
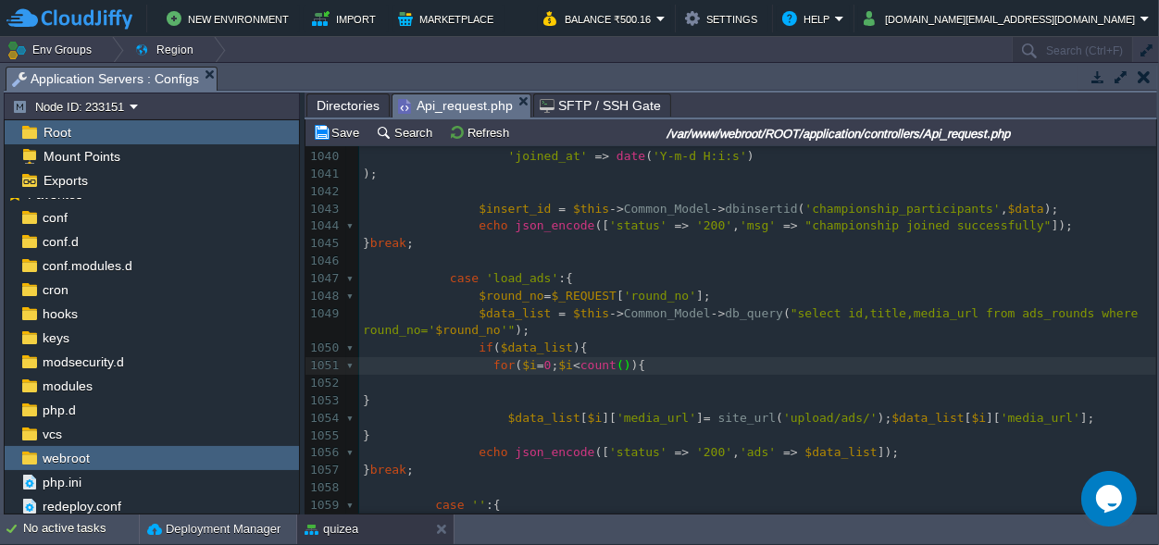
scroll to position [0, 105]
type textarea "$i=0;$i<count();$i++"
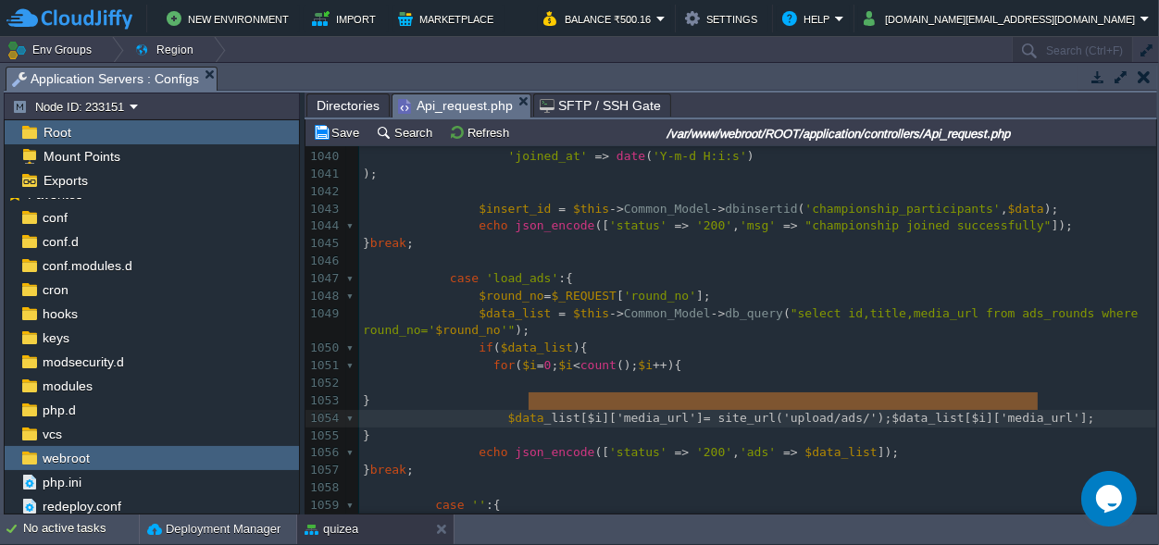
scroll to position [0, 509]
type textarea "$data_list[$i]['media_url'] = site_url('upload/ads/');$data_list[$i]['media_url…"
drag, startPoint x: 1059, startPoint y: 400, endPoint x: 494, endPoint y: 402, distance: 564.7
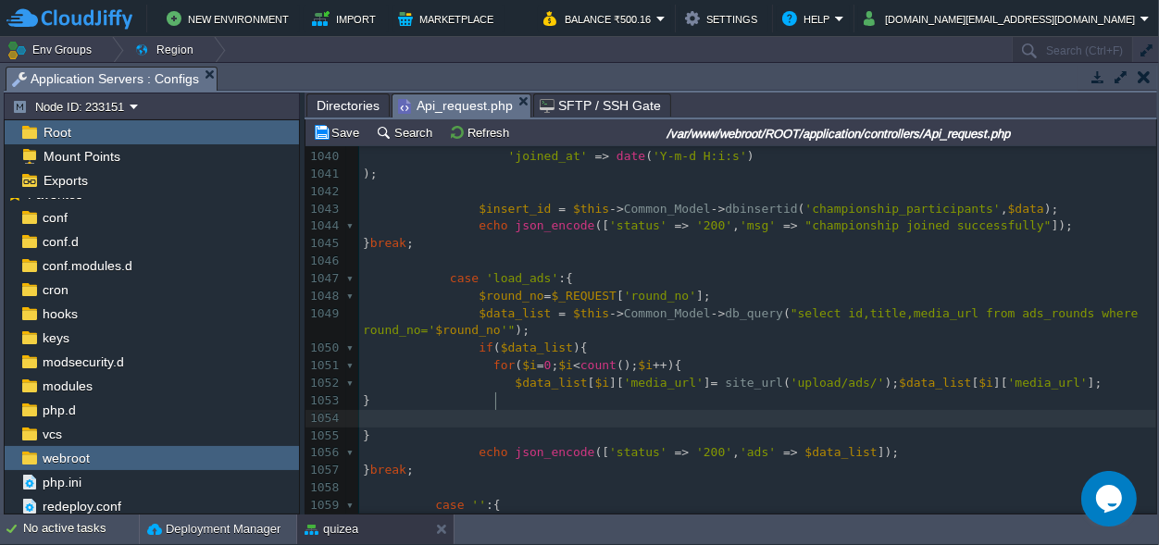
scroll to position [0, 0]
click at [491, 410] on span at bounding box center [493, 419] width 29 height 18
drag, startPoint x: 496, startPoint y: 401, endPoint x: 360, endPoint y: 400, distance: 136.1
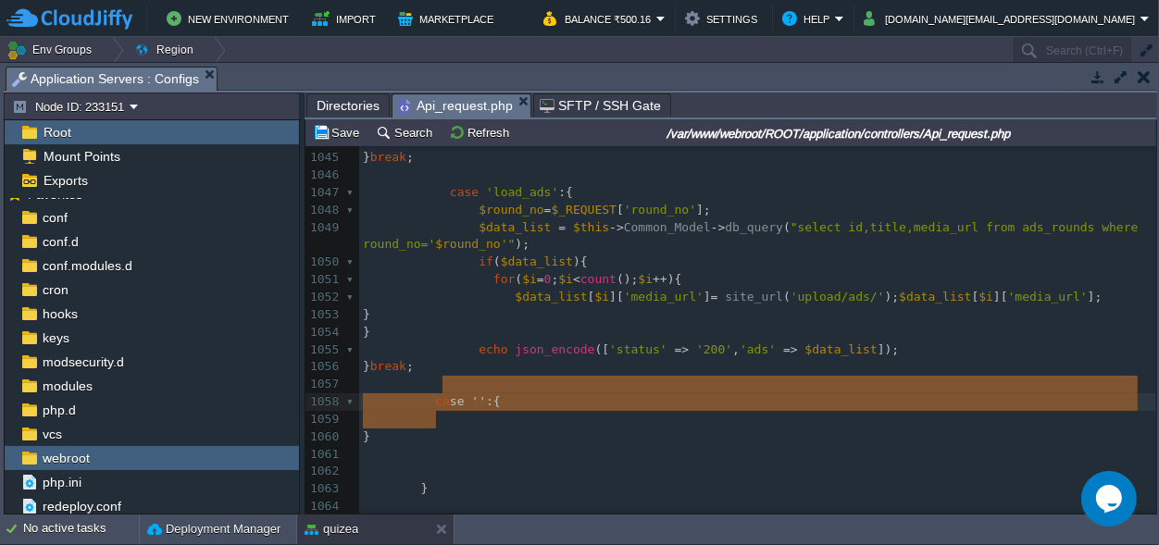
scroll to position [29, 72]
type textarea "case '':{ }"
drag, startPoint x: 441, startPoint y: 416, endPoint x: 431, endPoint y: 384, distance: 32.8
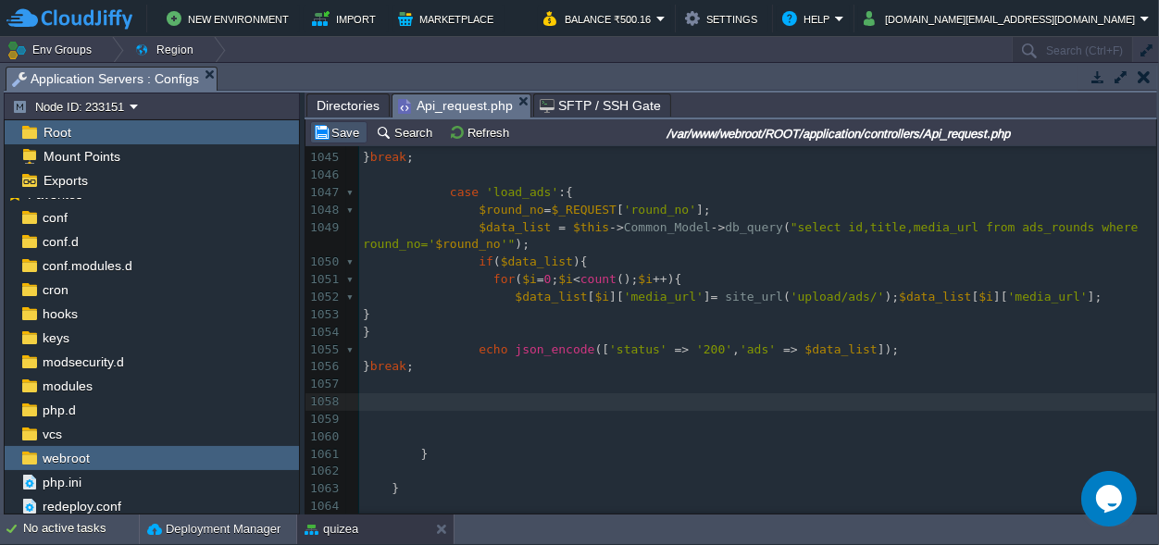
drag, startPoint x: 349, startPoint y: 126, endPoint x: 381, endPoint y: 144, distance: 37.3
click at [355, 126] on button "Save" at bounding box center [339, 132] width 52 height 17
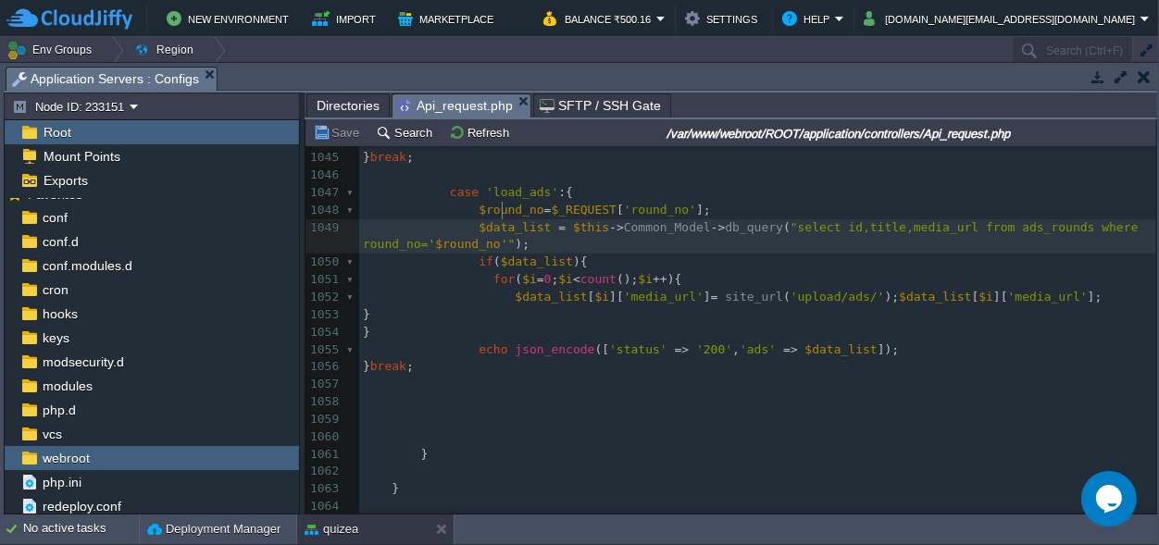
click at [502, 211] on div "xxxxxxxxxx 1017 $datalist [ 'Daily' ] = $data ; 1018 } 1019 1020 $data = $this …" at bounding box center [757, 184] width 797 height 1152
type textarea "$data_list"
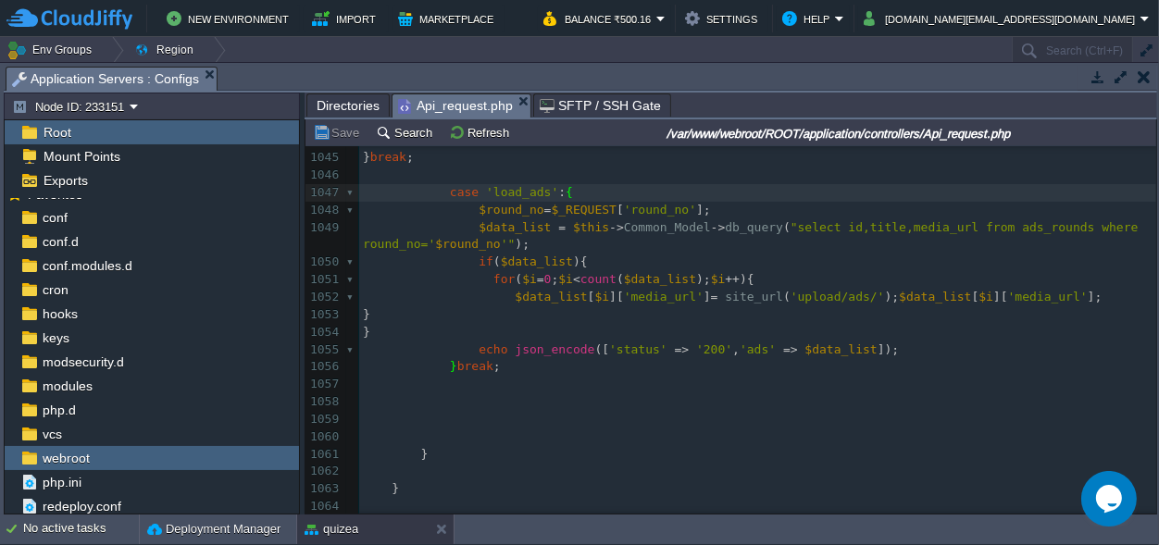
scroll to position [18779, 0]
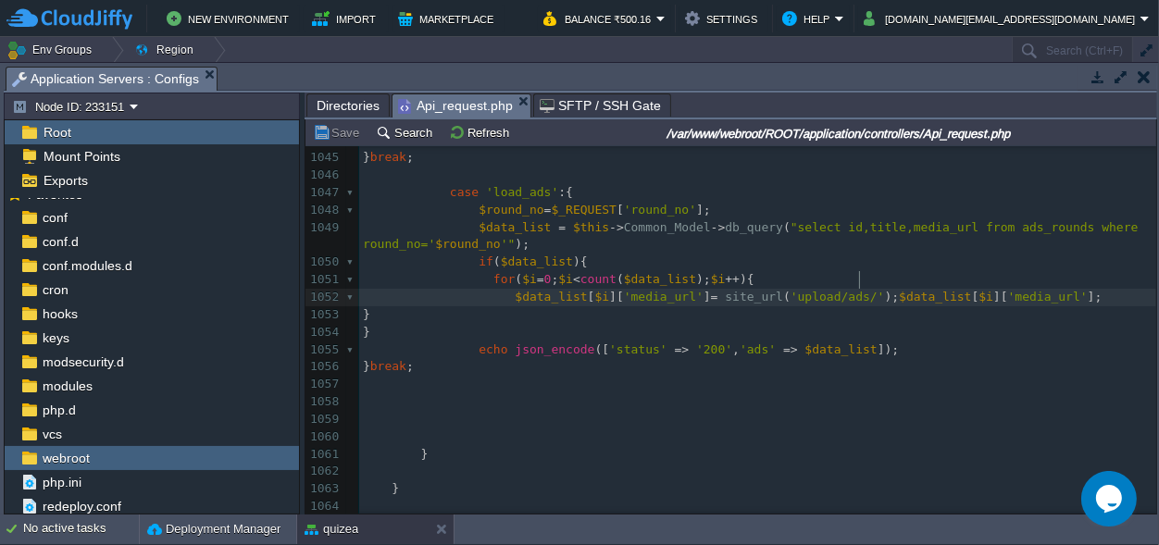
click at [860, 277] on div "xxxxxxxxxx 1017 $datalist [ 'Daily' ] = $data ; 1018 } 1019 1020 $data = $this …" at bounding box center [757, 184] width 797 height 1152
type textarea "."
